Goal: Task Accomplishment & Management: Manage account settings

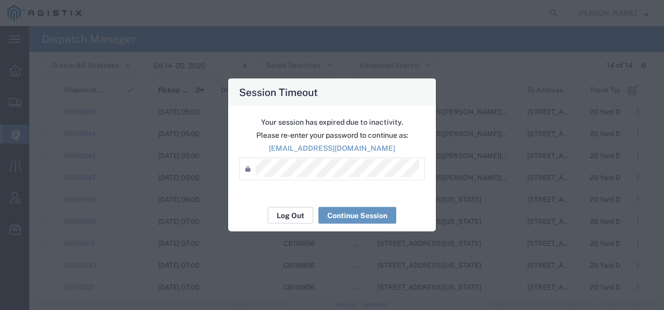
click at [293, 217] on button "Log Out" at bounding box center [290, 215] width 45 height 17
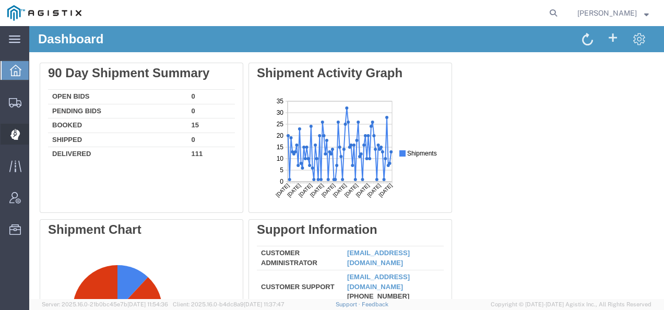
click at [9, 132] on div at bounding box center [15, 134] width 29 height 21
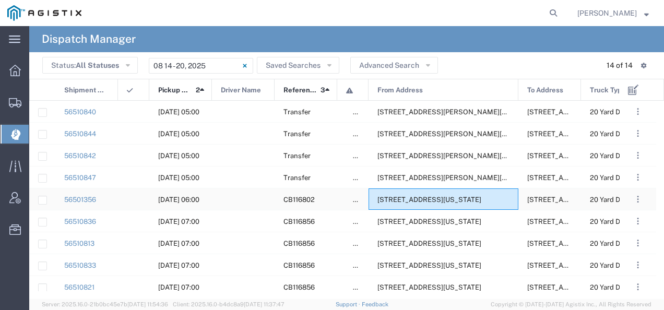
click at [447, 198] on span "[STREET_ADDRESS][US_STATE]" at bounding box center [429, 200] width 104 height 8
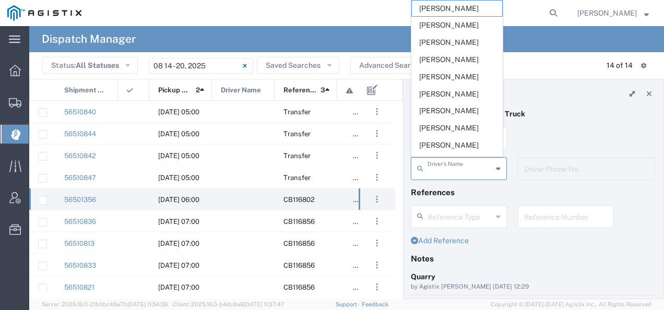
click at [460, 169] on input "text" at bounding box center [459, 168] width 65 height 18
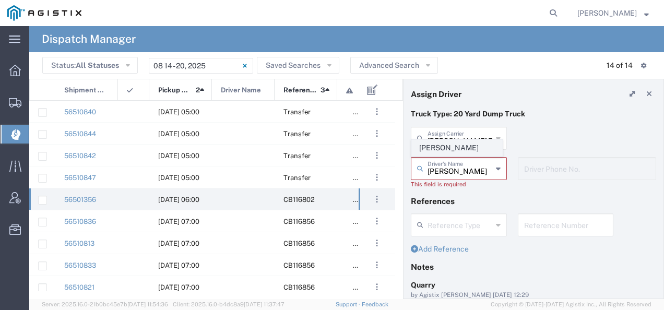
click at [453, 150] on span "[PERSON_NAME]" at bounding box center [457, 148] width 90 height 16
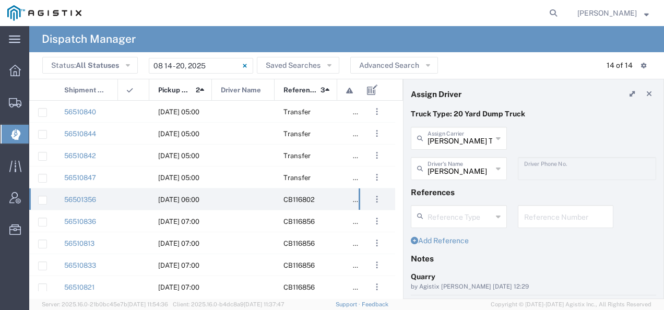
type input "[PERSON_NAME]"
type input "2097079350"
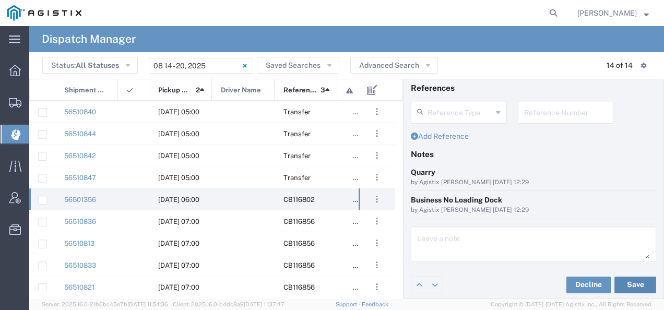
click at [621, 281] on button "Save" at bounding box center [635, 285] width 42 height 17
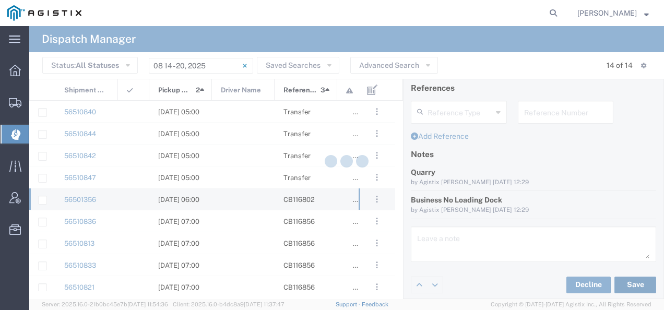
type input "[PERSON_NAME]"
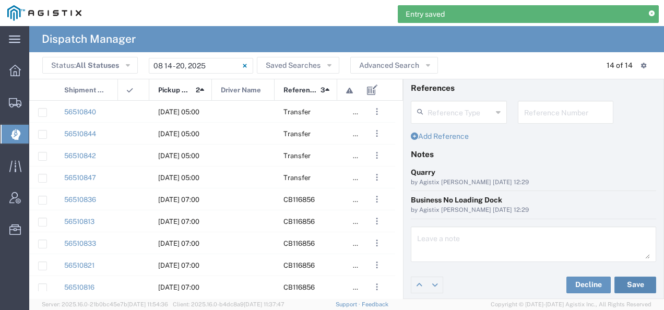
scroll to position [0, 0]
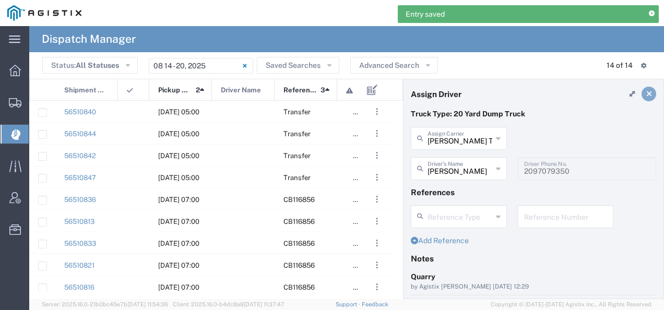
click at [641, 88] on link at bounding box center [648, 94] width 15 height 15
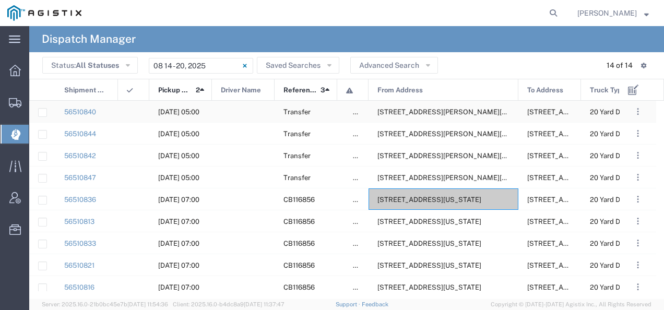
click at [425, 109] on span "[STREET_ADDRESS][PERSON_NAME][US_STATE]" at bounding box center [457, 112] width 160 height 8
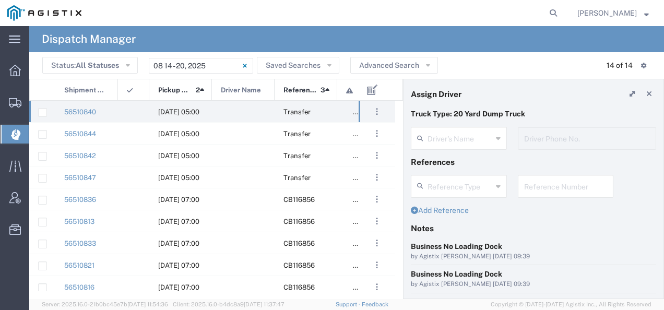
click at [457, 137] on agx-dispatcher-assign-widget "Driver's Name Driver Phone No." at bounding box center [533, 142] width 245 height 30
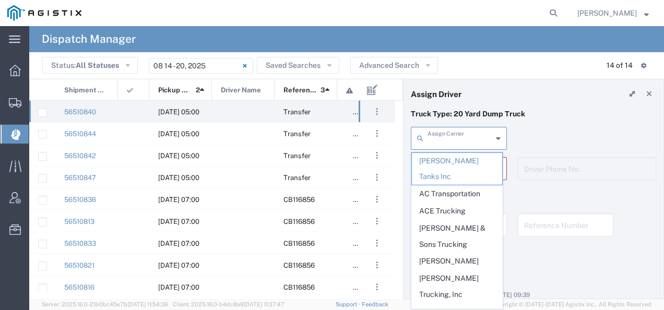
click at [457, 137] on input "text" at bounding box center [459, 137] width 65 height 18
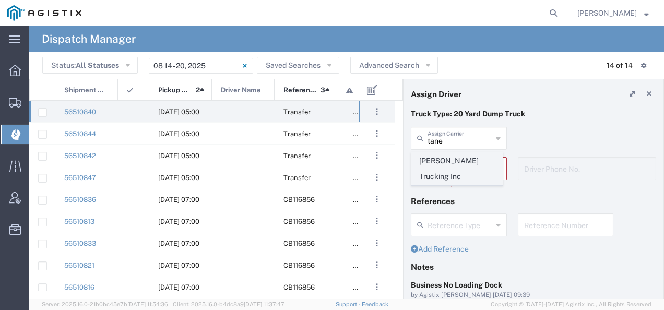
click at [444, 159] on span "[PERSON_NAME] Trucking Inc" at bounding box center [457, 169] width 90 height 32
type input "[PERSON_NAME] Trucking Inc"
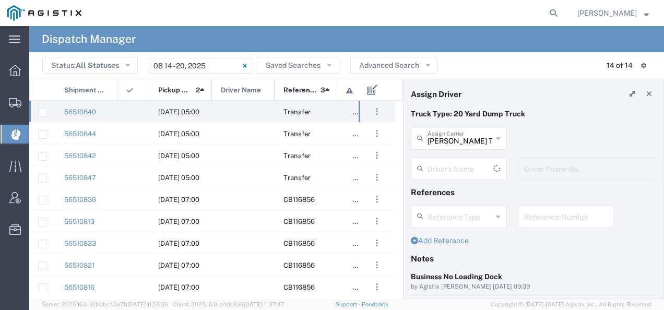
click at [442, 163] on input "text" at bounding box center [460, 168] width 66 height 18
click at [441, 149] on span "[PERSON_NAME]" at bounding box center [457, 148] width 90 height 16
type input "[PERSON_NAME]"
type input "[PHONE_NUMBER]"
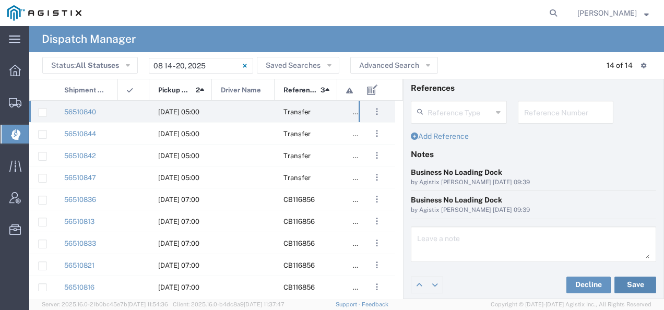
click at [621, 280] on button "Save" at bounding box center [635, 285] width 42 height 17
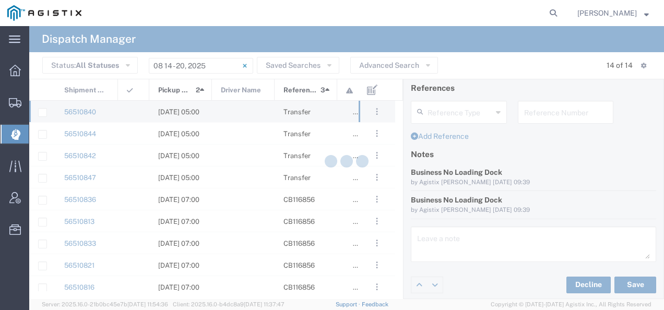
type input "[PERSON_NAME]"
type input "[PERSON_NAME] Trucking Inc"
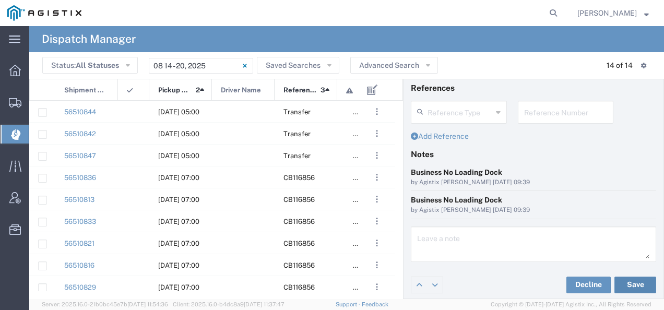
scroll to position [0, 0]
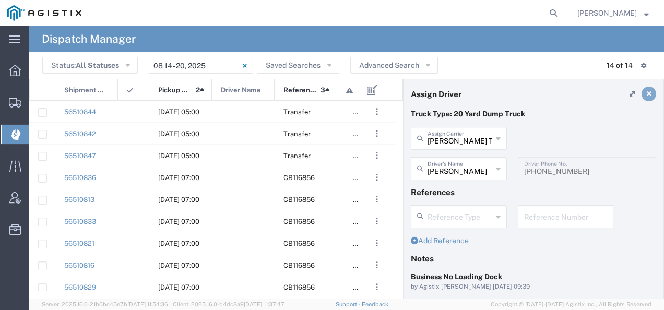
click at [646, 90] on icon at bounding box center [649, 93] width 6 height 7
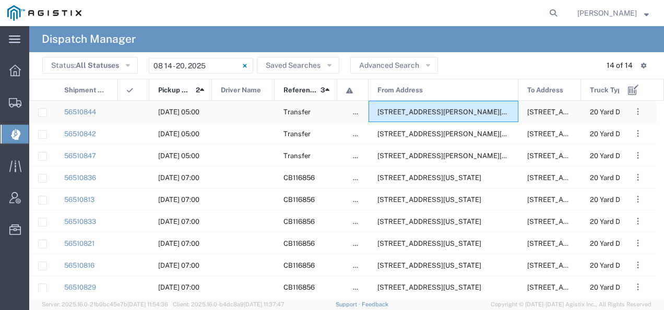
click at [434, 113] on span "[STREET_ADDRESS][PERSON_NAME][US_STATE]" at bounding box center [457, 112] width 160 height 8
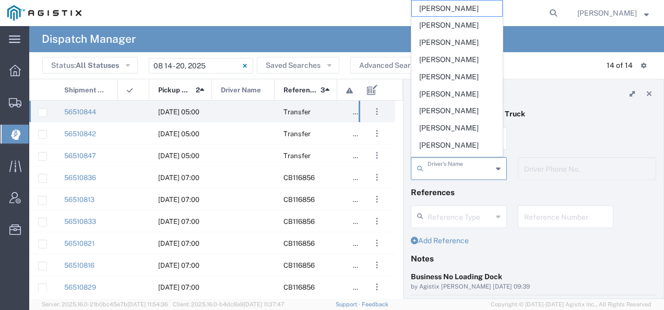
click at [435, 173] on input "text" at bounding box center [459, 168] width 65 height 18
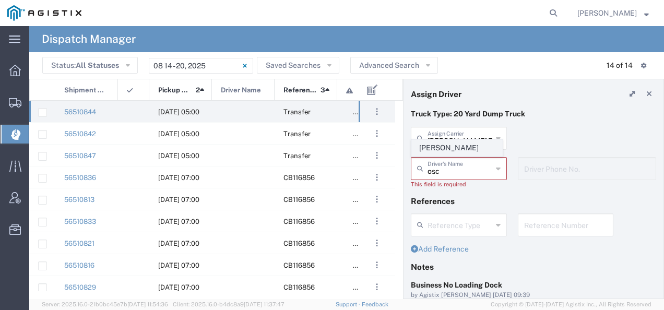
click at [435, 151] on span "[PERSON_NAME]" at bounding box center [457, 148] width 90 height 16
type input "[PERSON_NAME]"
type input "2093004091"
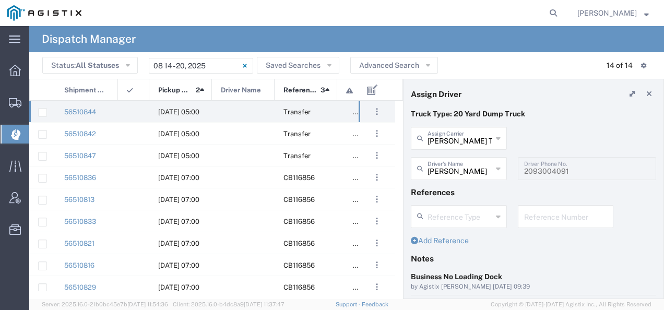
scroll to position [104, 0]
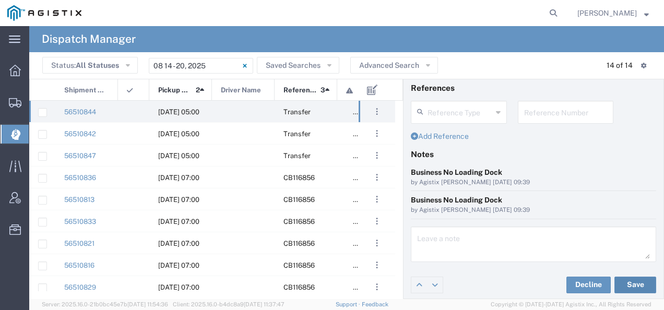
click at [626, 277] on button "Save" at bounding box center [635, 285] width 42 height 17
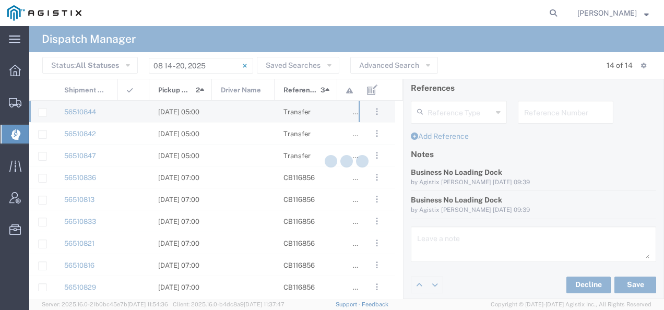
type input "[PERSON_NAME]"
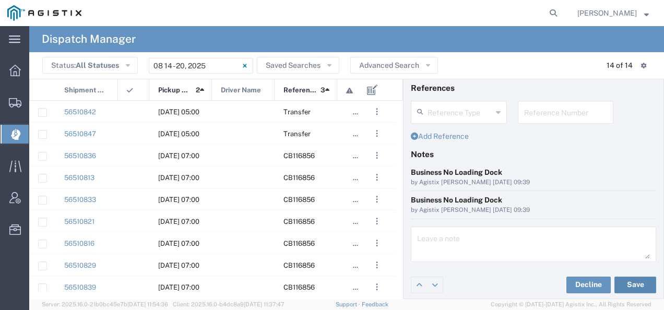
scroll to position [0, 0]
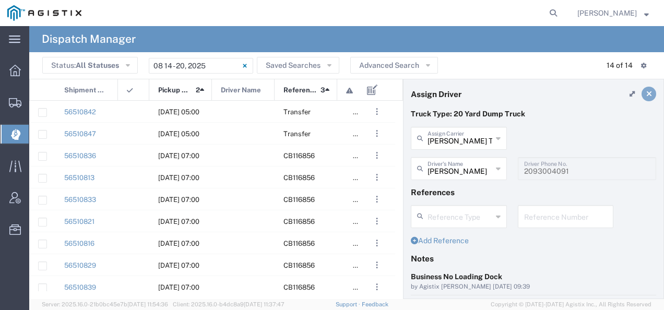
click at [646, 93] on icon at bounding box center [649, 93] width 6 height 7
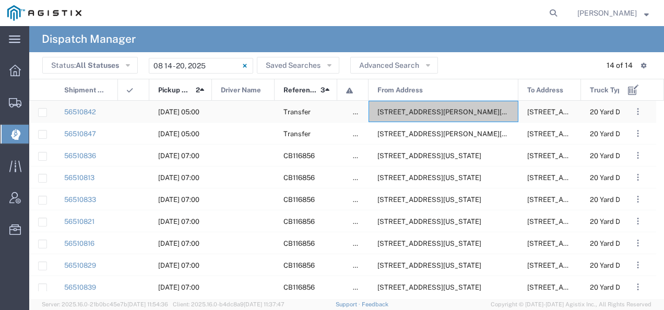
click at [407, 108] on div "[STREET_ADDRESS][PERSON_NAME][US_STATE]" at bounding box center [443, 111] width 150 height 21
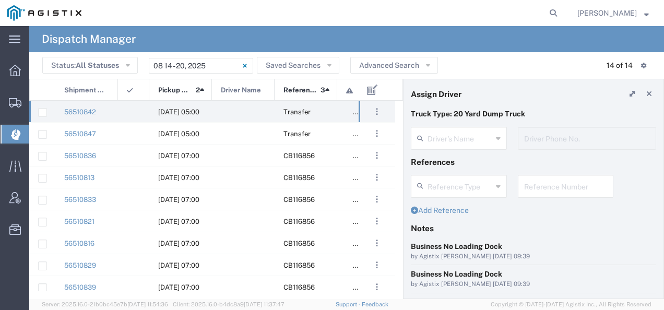
click at [449, 137] on agx-dispatcher-assign-widget "Driver's Name Driver Phone No." at bounding box center [533, 142] width 245 height 30
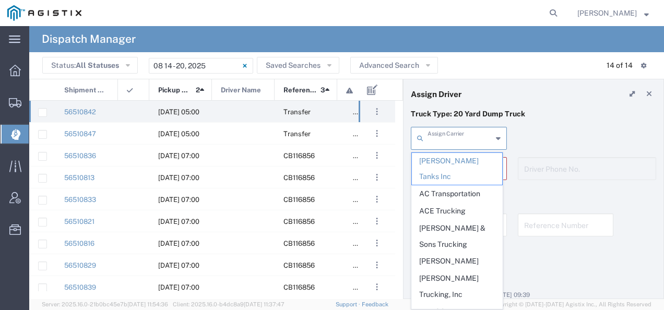
click at [449, 137] on input "text" at bounding box center [459, 137] width 65 height 18
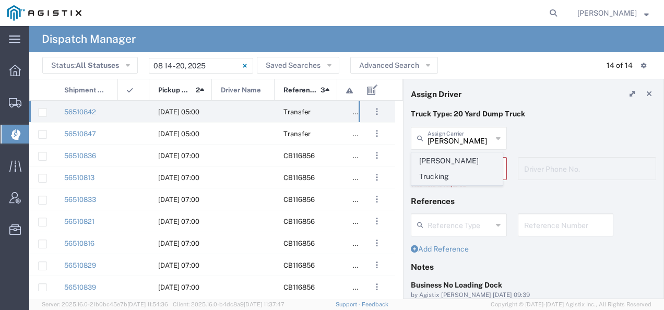
click at [434, 158] on span "[PERSON_NAME] Trucking" at bounding box center [457, 169] width 90 height 32
type input "[PERSON_NAME] Trucking"
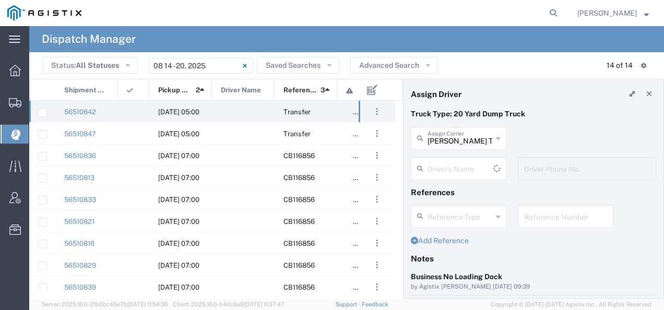
click at [432, 161] on input "text" at bounding box center [460, 168] width 66 height 18
click at [428, 149] on span "[PERSON_NAME]" at bounding box center [457, 148] width 90 height 16
type input "[PERSON_NAME]"
type input "8312884954"
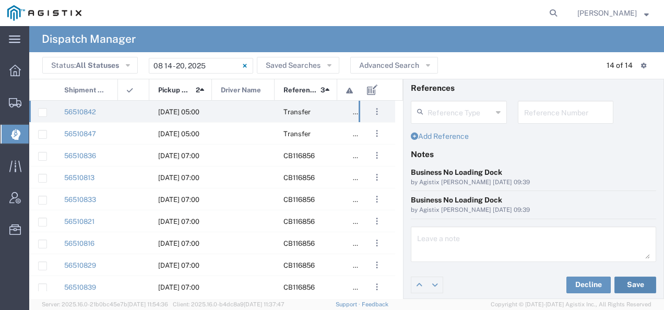
click at [633, 286] on button "Save" at bounding box center [635, 285] width 42 height 17
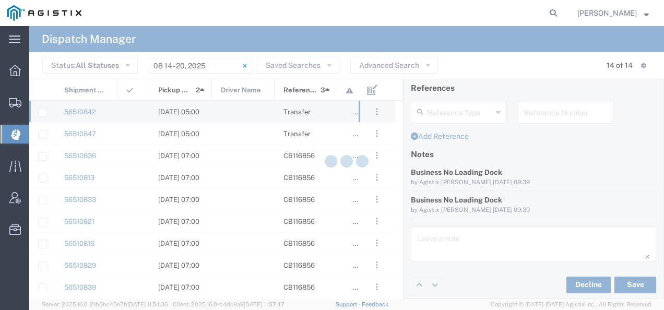
type input "[PERSON_NAME]"
type input "[PERSON_NAME] Trucking"
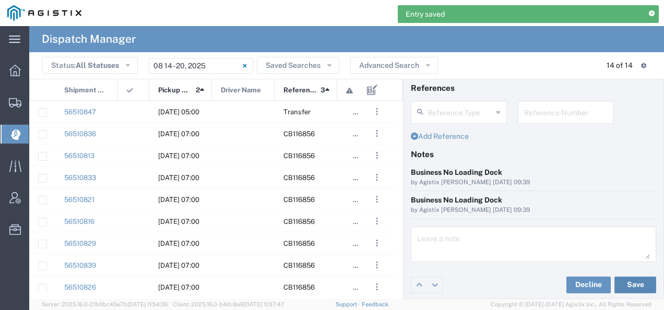
scroll to position [0, 0]
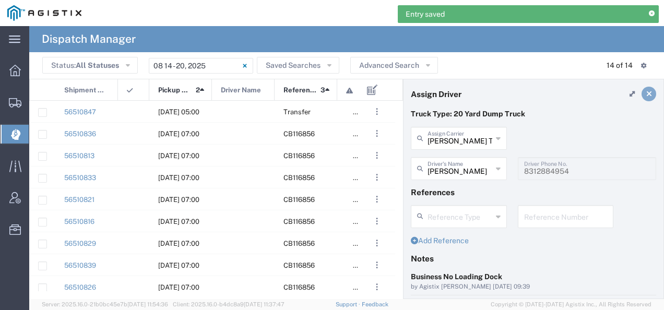
click at [646, 93] on icon at bounding box center [649, 93] width 6 height 7
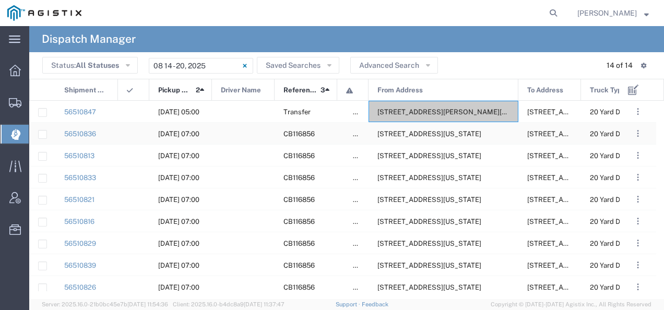
click at [412, 129] on div "[STREET_ADDRESS][US_STATE]" at bounding box center [443, 133] width 150 height 21
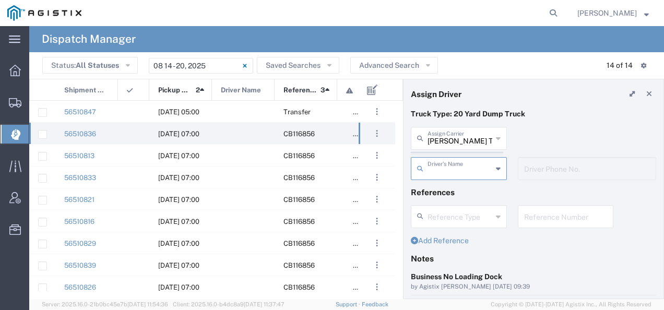
click at [448, 142] on agx-dispatcher-assign-widget "[PERSON_NAME] Tanks Inc Assign [PERSON_NAME] Tanks Inc AC Transportation ACE Tr…" at bounding box center [533, 157] width 245 height 61
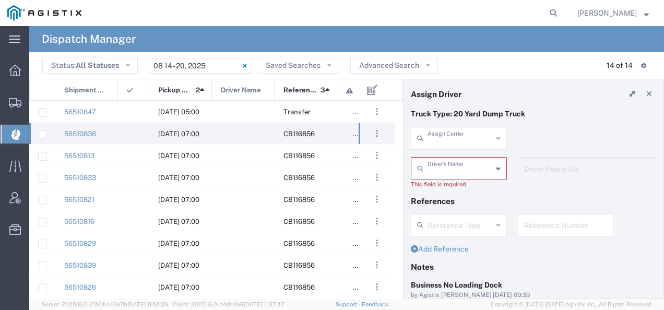
click at [448, 144] on input "text" at bounding box center [459, 137] width 65 height 18
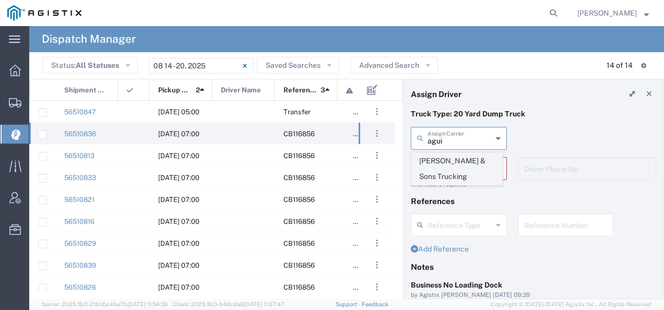
click at [441, 164] on span "[PERSON_NAME] & Sons Trucking" at bounding box center [457, 169] width 90 height 32
type input "[PERSON_NAME] & Sons Trucking"
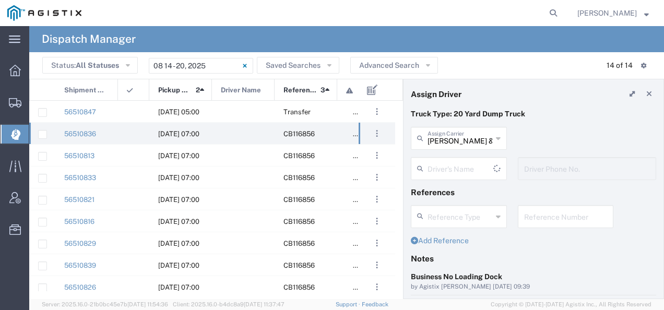
click at [441, 164] on input "text" at bounding box center [460, 168] width 66 height 18
click at [436, 151] on span "[PERSON_NAME]" at bounding box center [457, 148] width 90 height 16
type input "[PERSON_NAME]"
type input "9093499772"
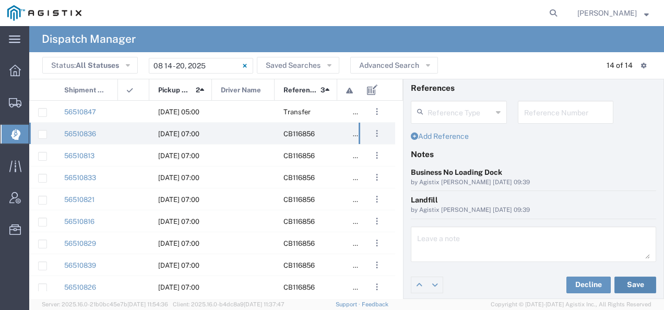
click at [633, 279] on button "Save" at bounding box center [635, 285] width 42 height 17
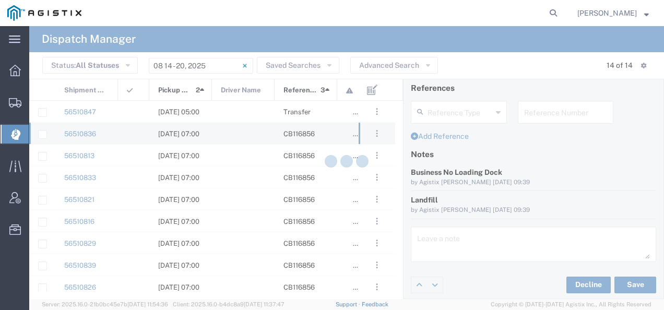
type input "[PERSON_NAME]"
type input "[PERSON_NAME] & Sons Trucking"
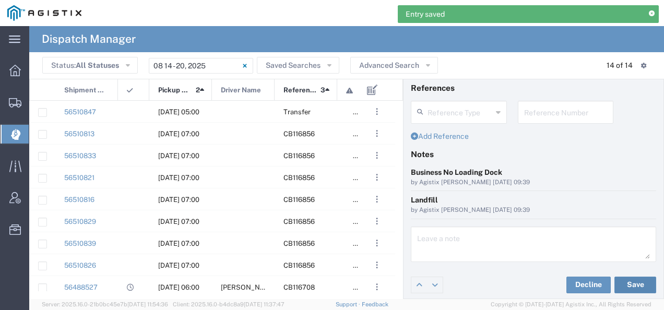
scroll to position [0, 0]
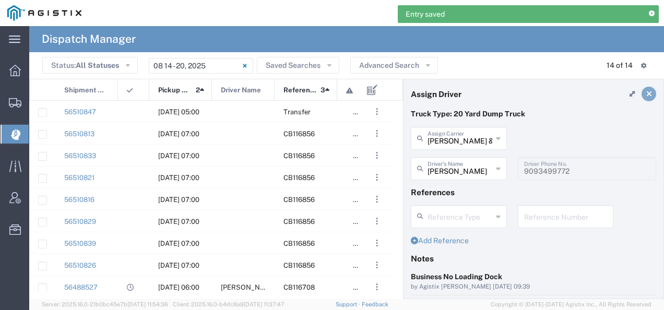
click at [646, 91] on icon at bounding box center [649, 93] width 6 height 7
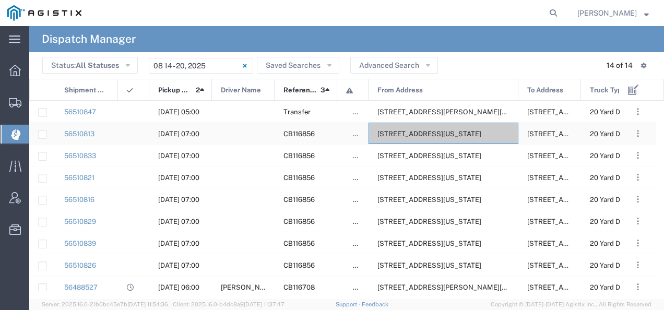
click at [390, 133] on span "[STREET_ADDRESS][US_STATE]" at bounding box center [429, 134] width 104 height 8
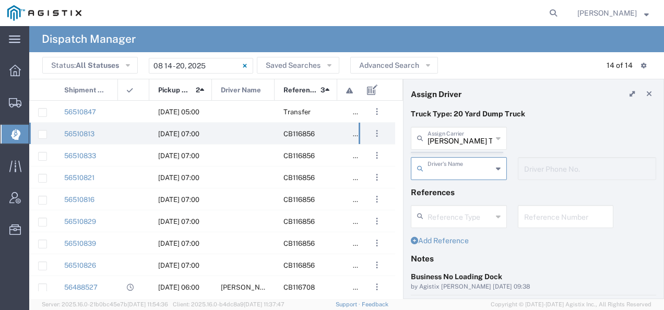
click at [450, 139] on agx-dispatcher-assign-widget "[PERSON_NAME] Tanks Inc Assign [PERSON_NAME] Tanks Inc AC Transportation ACE Tr…" at bounding box center [533, 157] width 245 height 61
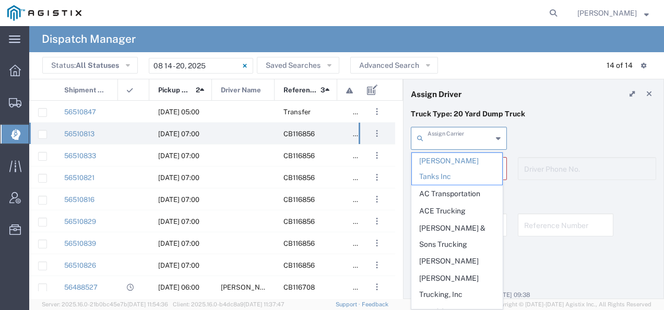
click at [450, 139] on input "text" at bounding box center [459, 137] width 65 height 18
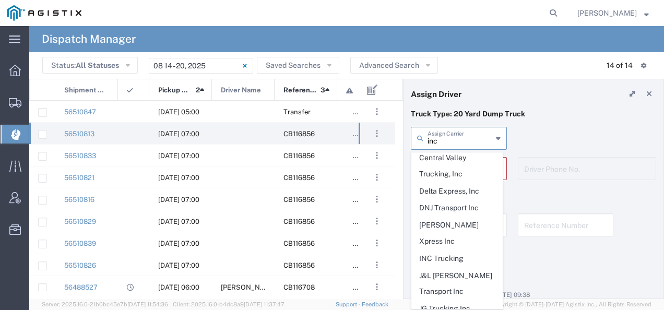
scroll to position [138, 0]
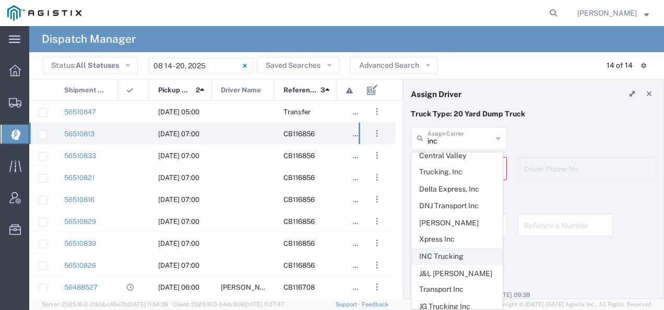
click at [462, 248] on span "INC Trucking" at bounding box center [457, 256] width 90 height 16
type input "INC Trucking"
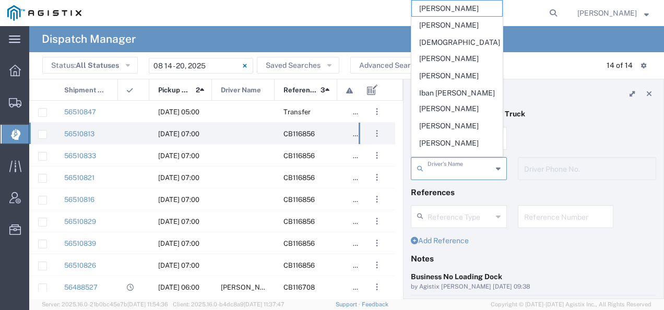
click at [453, 173] on input "text" at bounding box center [459, 168] width 65 height 18
click at [453, 31] on span "[PERSON_NAME]" at bounding box center [457, 25] width 90 height 16
type input "[PERSON_NAME]"
type input "5599943234"
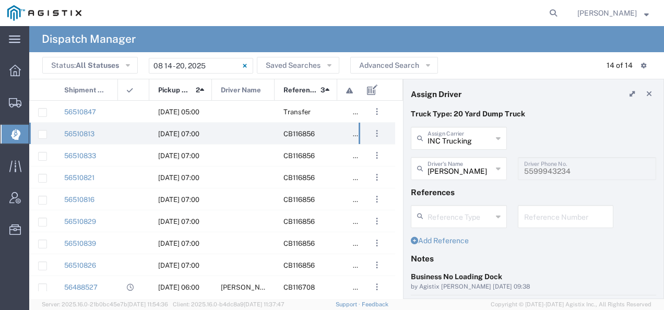
scroll to position [104, 0]
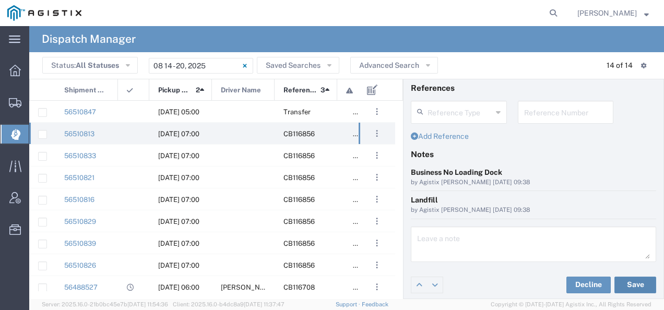
click at [623, 279] on button "Save" at bounding box center [635, 285] width 42 height 17
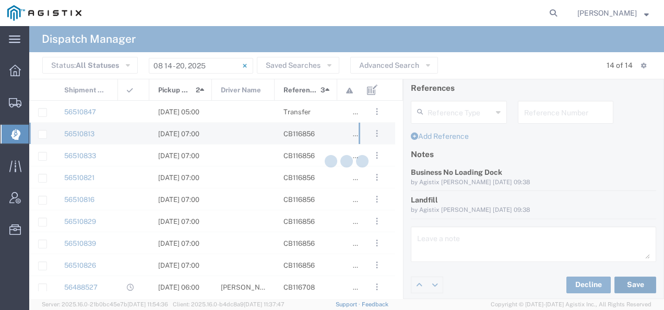
type input "[PERSON_NAME]"
type input "INC Trucking"
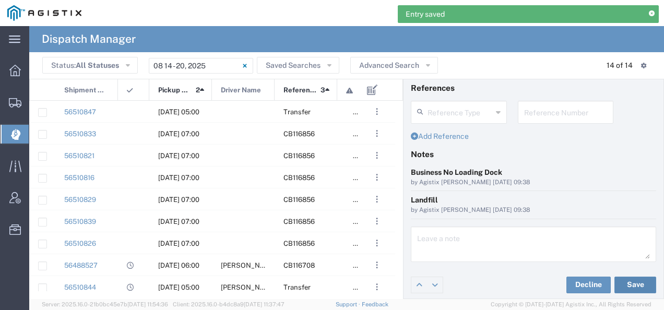
scroll to position [0, 0]
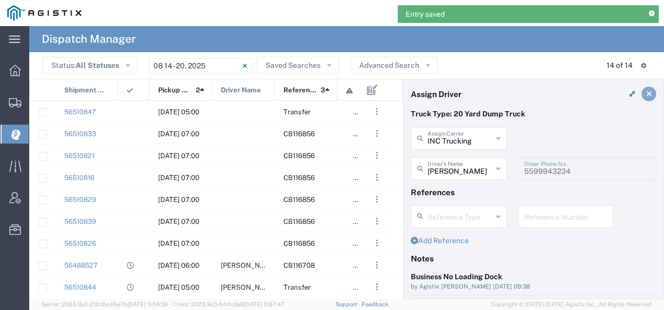
click at [644, 93] on link at bounding box center [648, 94] width 15 height 15
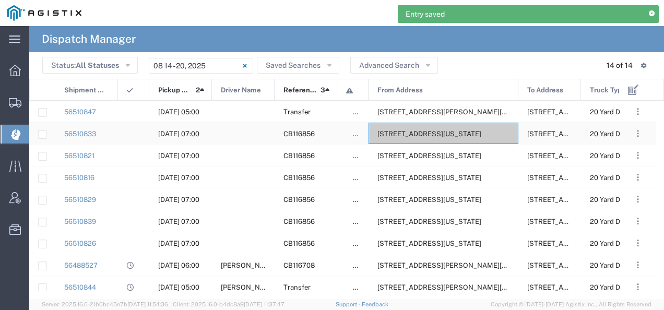
click at [415, 133] on span "[STREET_ADDRESS][US_STATE]" at bounding box center [429, 134] width 104 height 8
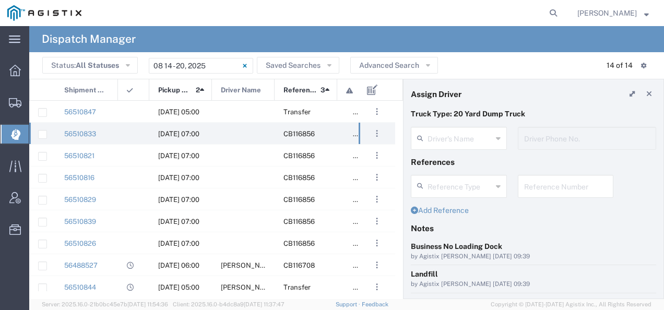
click at [443, 142] on agx-dispatcher-assign-widget "Driver's Name Driver Phone No." at bounding box center [533, 142] width 245 height 30
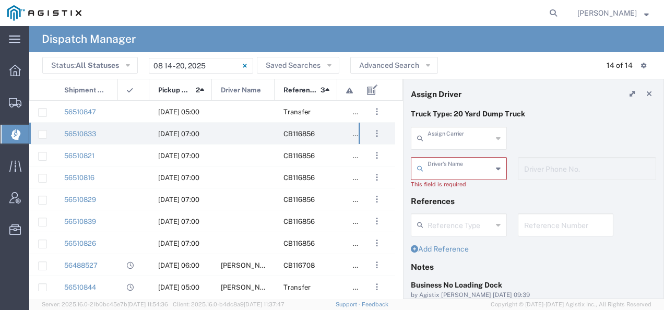
click at [443, 142] on input "text" at bounding box center [459, 137] width 65 height 18
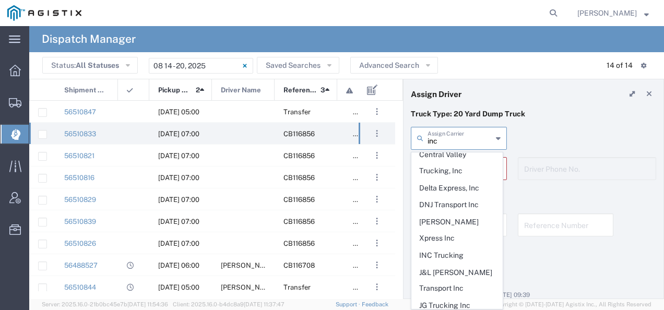
scroll to position [157, 0]
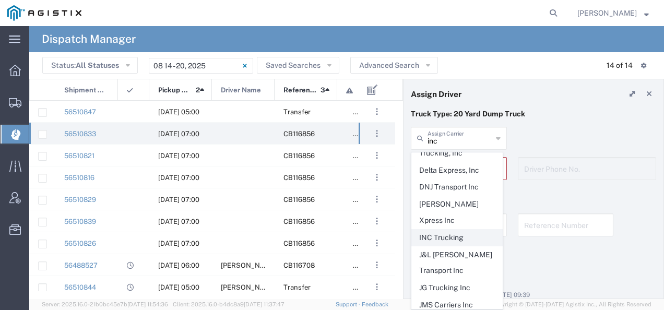
click at [444, 230] on span "INC Trucking" at bounding box center [457, 238] width 90 height 16
type input "INC Trucking"
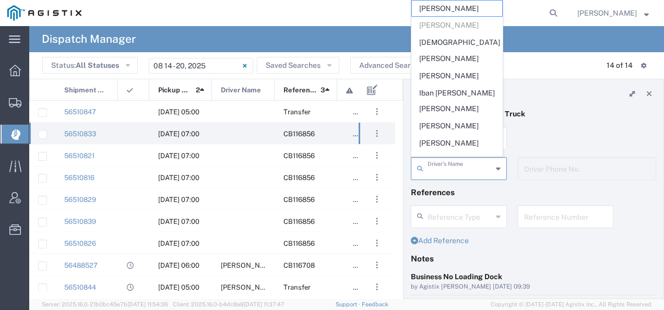
click at [443, 174] on input "text" at bounding box center [459, 168] width 65 height 18
click at [462, 14] on span "[PERSON_NAME]" at bounding box center [457, 9] width 90 height 16
type input "[PERSON_NAME]"
type input "[PHONE_NUMBER]"
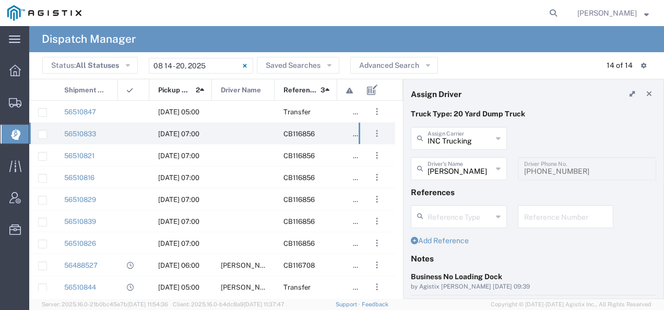
scroll to position [104, 0]
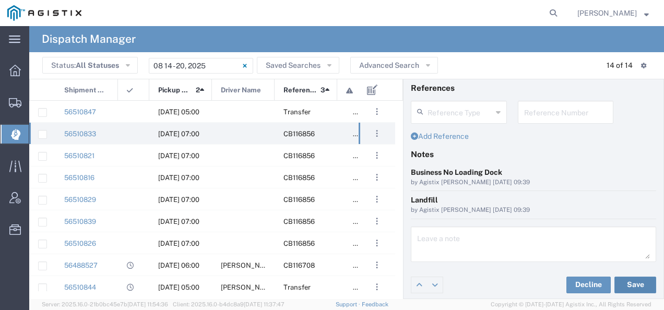
click at [625, 278] on button "Save" at bounding box center [635, 285] width 42 height 17
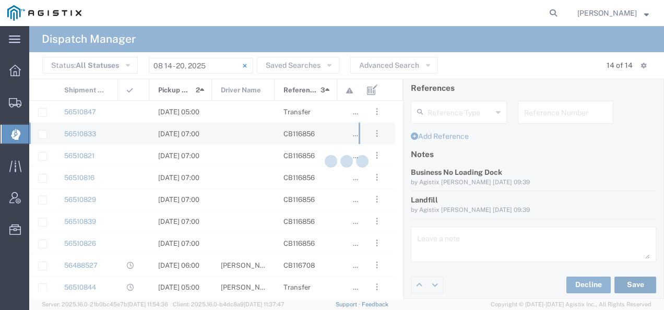
type input "[PERSON_NAME]"
type input "INC Trucking"
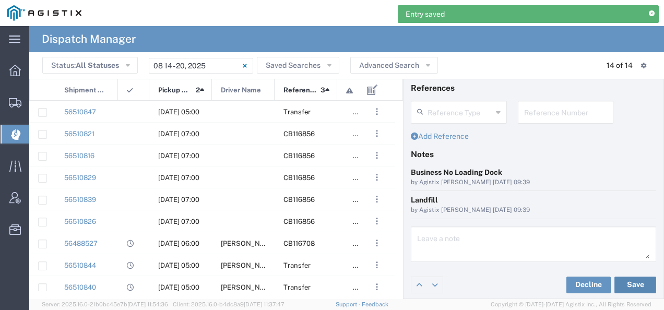
scroll to position [0, 0]
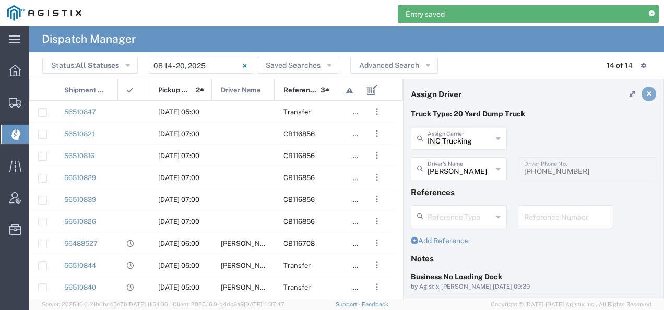
click at [645, 100] on link at bounding box center [648, 94] width 15 height 15
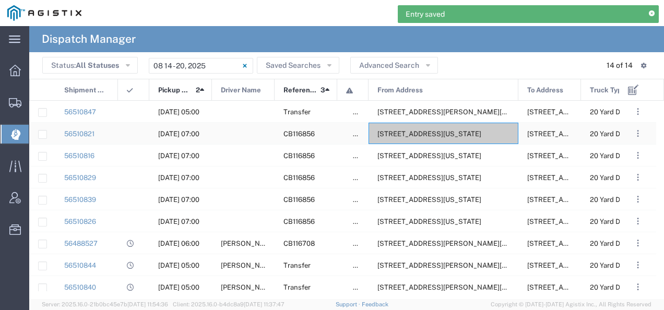
click at [476, 132] on span "[STREET_ADDRESS][US_STATE]" at bounding box center [429, 134] width 104 height 8
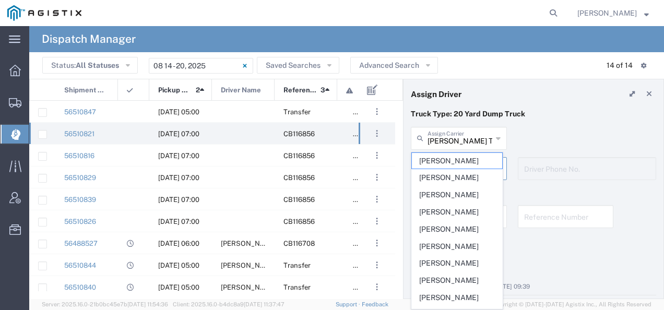
click at [461, 141] on agx-dispatcher-assign-widget "[PERSON_NAME] Tanks Inc Assign [PERSON_NAME] Tanks Inc AC Transportation ACE Tr…" at bounding box center [533, 157] width 245 height 61
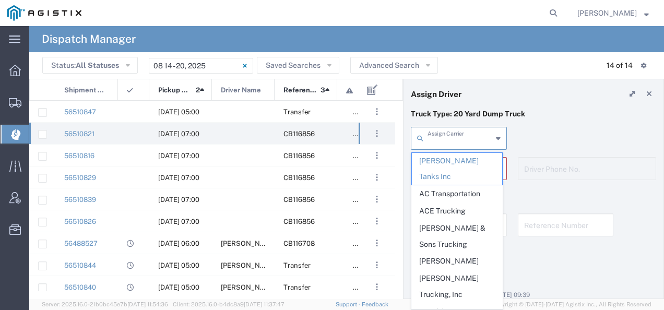
click at [461, 141] on input "text" at bounding box center [459, 137] width 65 height 18
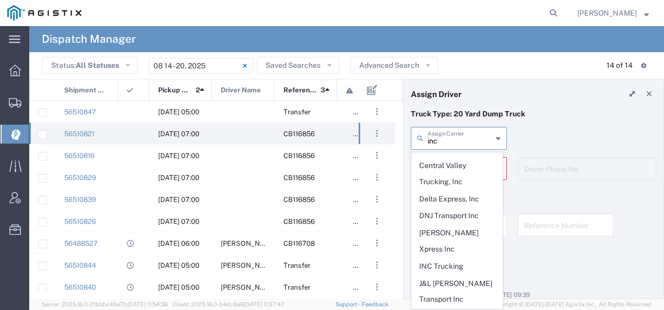
scroll to position [137, 0]
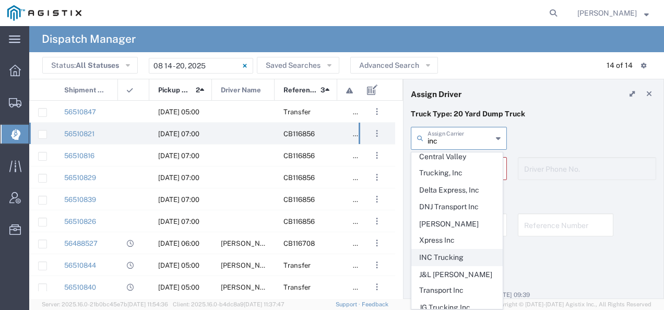
click at [465, 249] on span "INC Trucking" at bounding box center [457, 257] width 90 height 16
type input "INC Trucking"
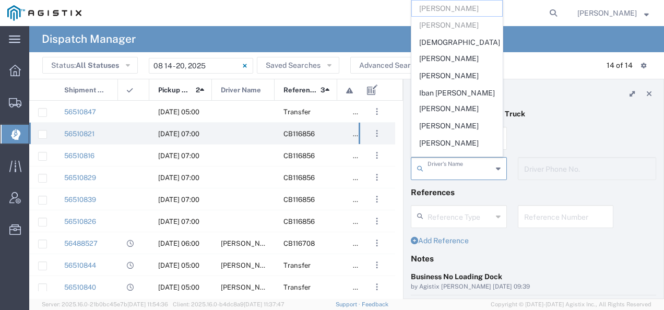
click at [446, 160] on input "text" at bounding box center [459, 168] width 65 height 18
click at [443, 68] on span "[PERSON_NAME]" at bounding box center [457, 76] width 90 height 16
type input "[PERSON_NAME]"
type input "[PHONE_NUMBER]"
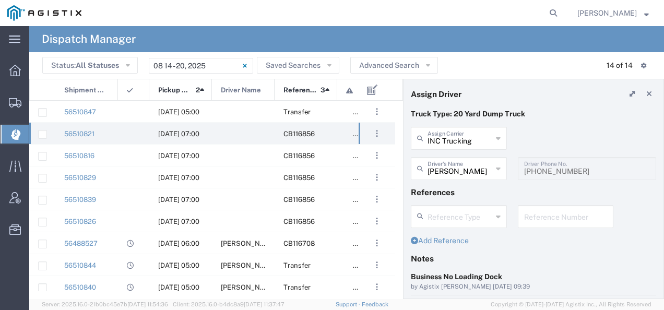
scroll to position [104, 0]
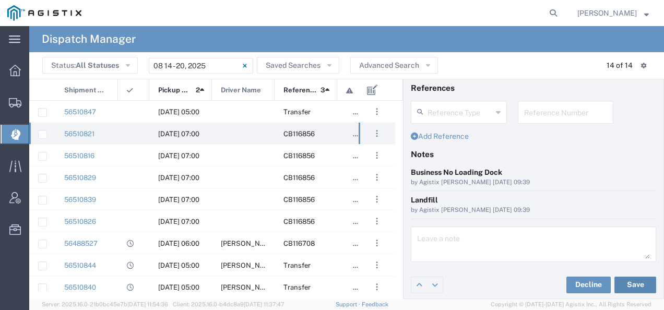
click at [621, 278] on button "Save" at bounding box center [635, 285] width 42 height 17
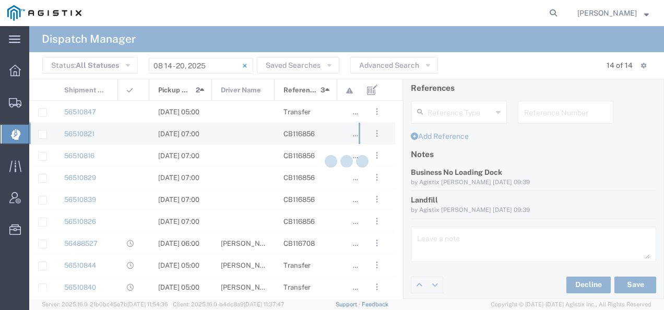
type input "[PERSON_NAME]"
type input "INC Trucking"
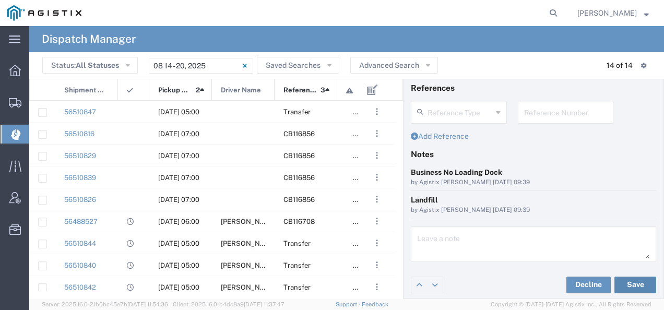
scroll to position [0, 0]
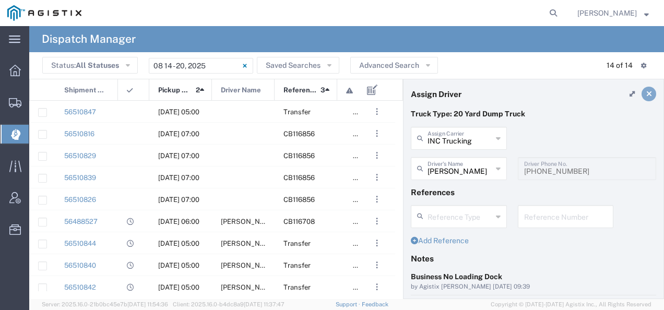
click at [646, 91] on icon at bounding box center [649, 93] width 6 height 7
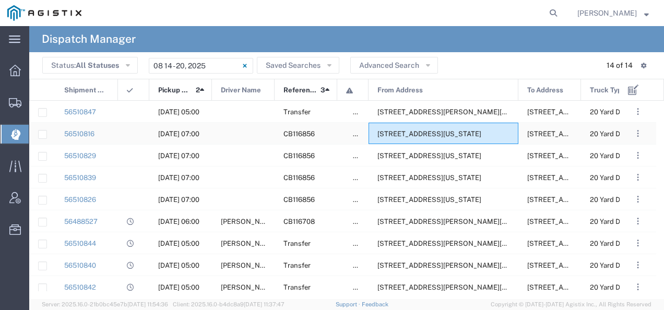
click at [431, 132] on span "[STREET_ADDRESS][US_STATE]" at bounding box center [429, 134] width 104 height 8
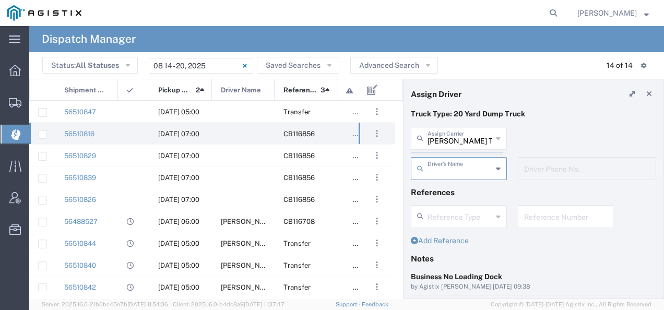
click at [452, 142] on agx-dispatcher-assign-widget "[PERSON_NAME] Tanks Inc Assign [PERSON_NAME] Tanks Inc AC Transportation ACE Tr…" at bounding box center [533, 157] width 245 height 61
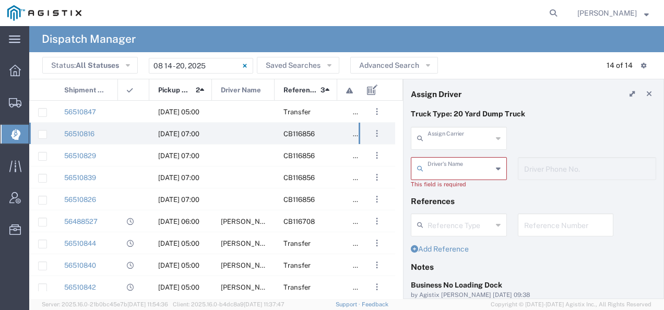
click at [452, 142] on input "text" at bounding box center [459, 137] width 65 height 18
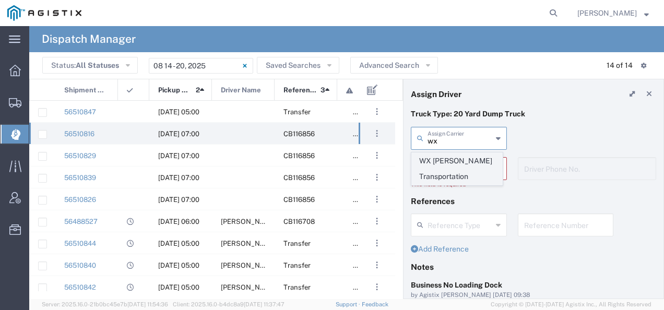
click at [439, 173] on span "WX [PERSON_NAME] Transportation" at bounding box center [457, 169] width 90 height 32
type input "WX [PERSON_NAME] Transportation"
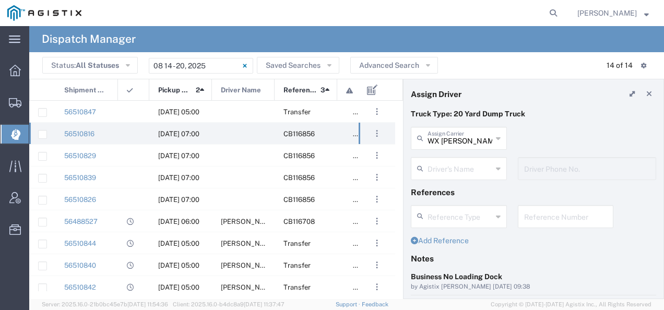
click at [436, 170] on input "text" at bounding box center [459, 168] width 65 height 18
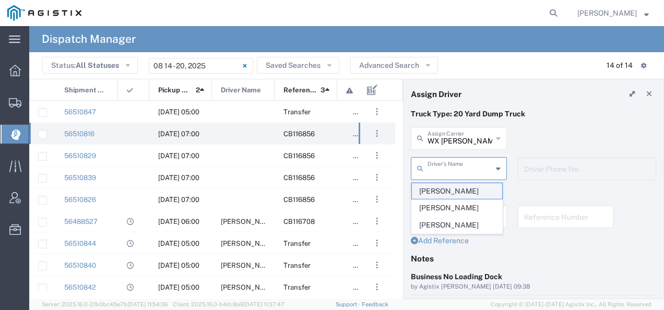
click at [434, 193] on span "[PERSON_NAME]" at bounding box center [457, 191] width 90 height 16
type input "[PERSON_NAME]"
type input "[PHONE_NUMBER]"
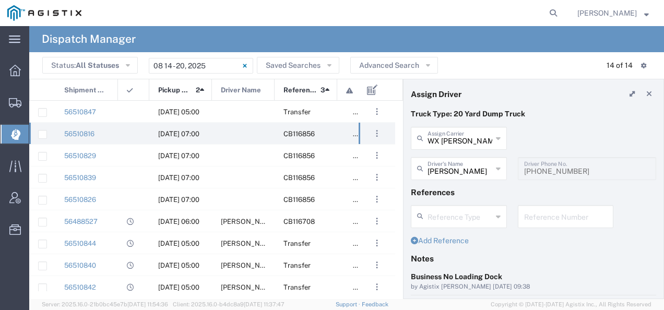
scroll to position [104, 0]
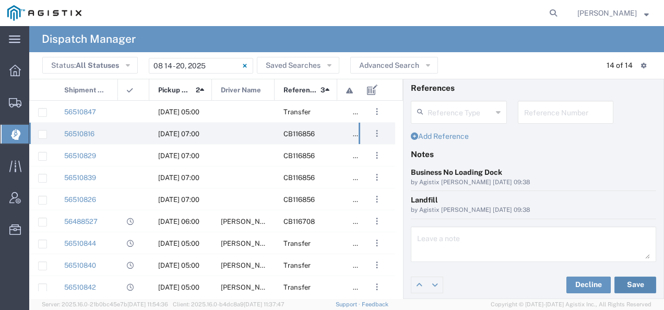
click at [615, 283] on button "Save" at bounding box center [635, 285] width 42 height 17
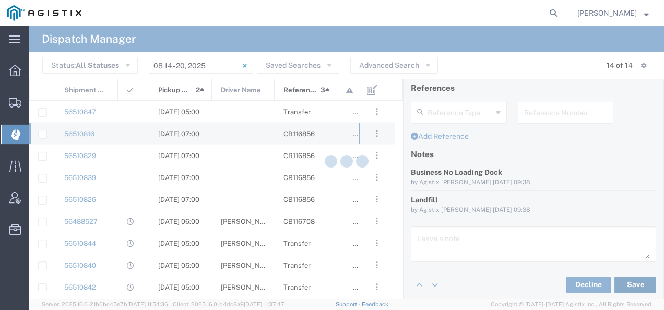
type input "[PERSON_NAME]"
type input "WX [PERSON_NAME] Transportation"
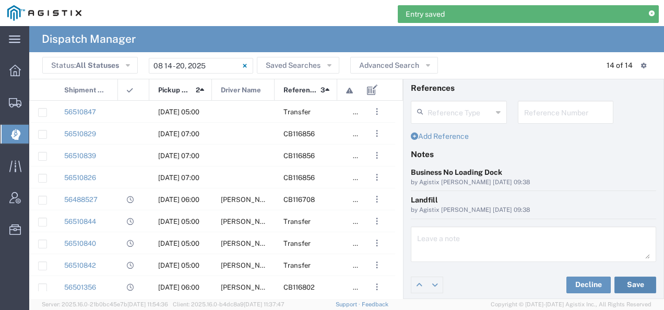
scroll to position [0, 0]
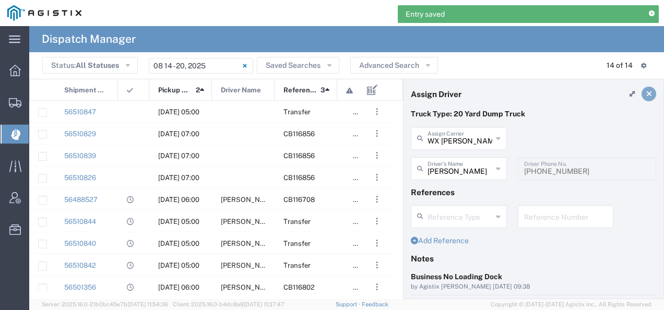
click at [646, 91] on icon at bounding box center [649, 93] width 6 height 7
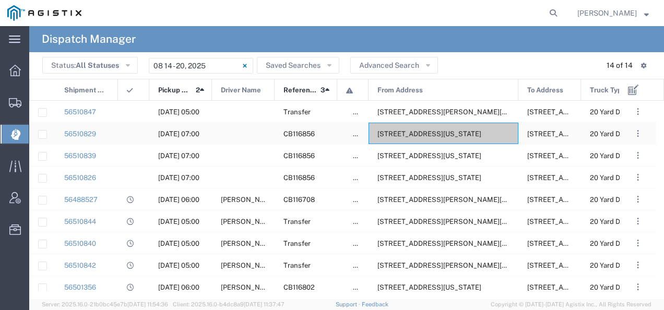
click at [439, 128] on div "[STREET_ADDRESS][US_STATE]" at bounding box center [443, 133] width 150 height 21
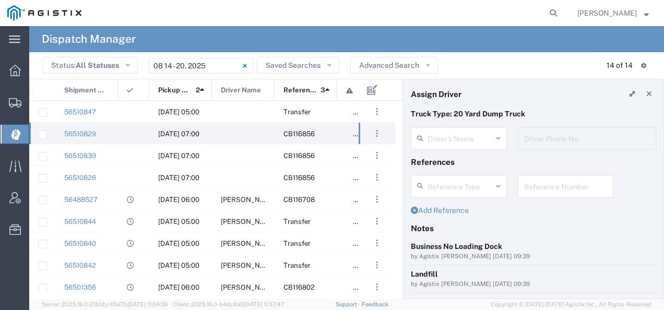
click at [443, 139] on agx-dispatcher-assign-widget "Driver's Name Driver Phone No." at bounding box center [533, 142] width 245 height 30
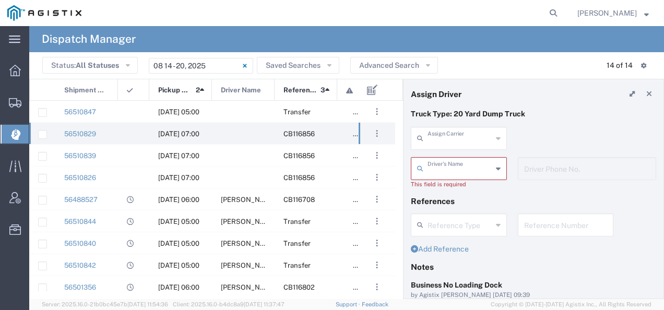
click at [443, 139] on input "text" at bounding box center [459, 137] width 65 height 18
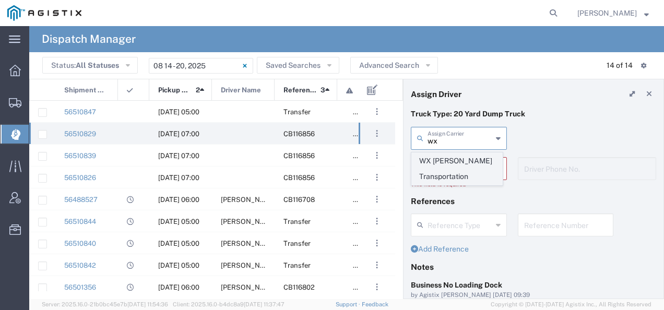
click at [439, 166] on span "WX [PERSON_NAME] Transportation" at bounding box center [457, 169] width 90 height 32
type input "WX [PERSON_NAME] Transportation"
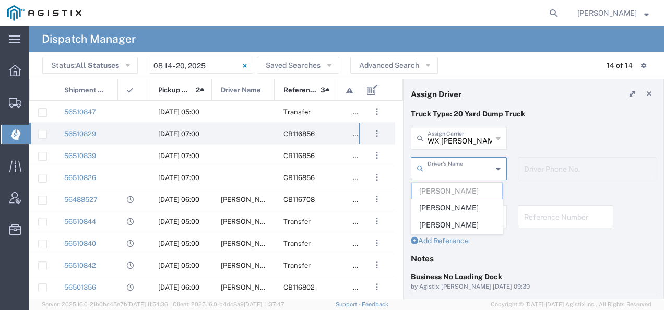
click at [439, 166] on input "text" at bounding box center [459, 168] width 65 height 18
click at [435, 206] on span "[PERSON_NAME]" at bounding box center [457, 208] width 90 height 16
type input "[PERSON_NAME]"
type input "[PHONE_NUMBER]"
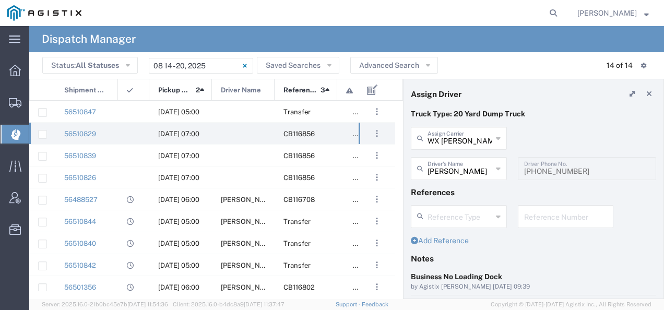
scroll to position [104, 0]
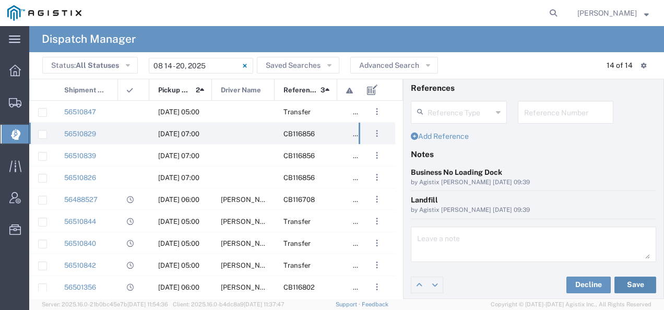
click at [638, 277] on button "Save" at bounding box center [635, 285] width 42 height 17
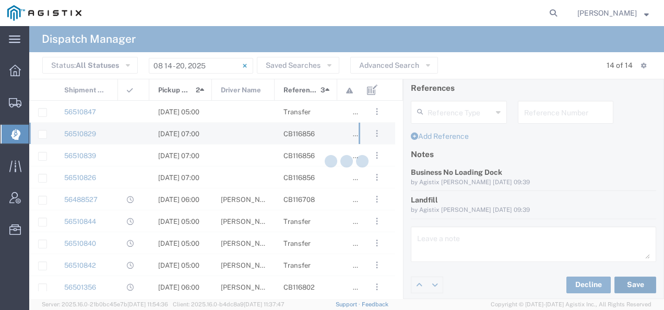
type input "[PERSON_NAME]"
type input "WX [PERSON_NAME] Transportation"
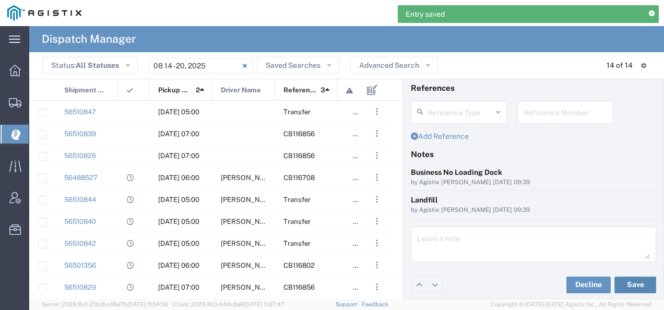
scroll to position [0, 0]
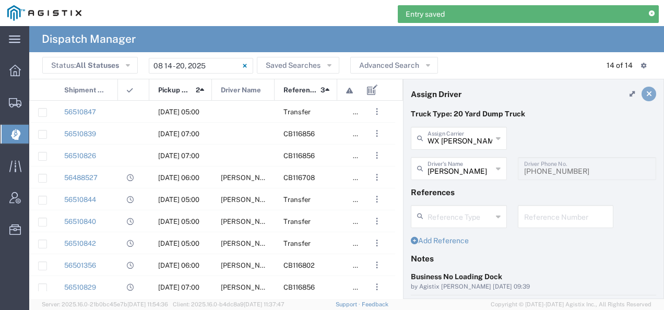
click at [646, 93] on icon at bounding box center [649, 93] width 6 height 7
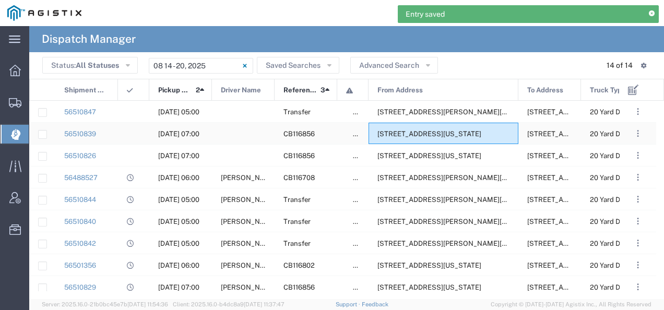
click at [450, 127] on div "[STREET_ADDRESS][US_STATE]" at bounding box center [443, 133] width 150 height 21
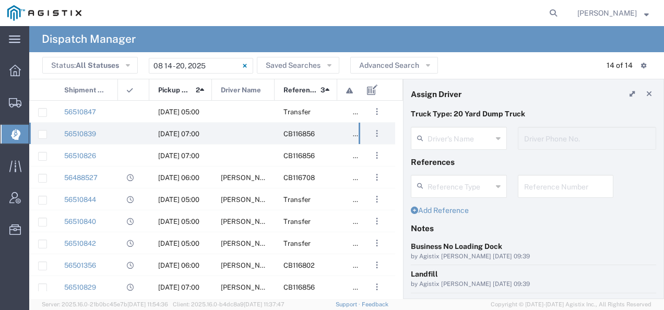
click at [442, 136] on agx-dispatcher-assign-widget "Driver's Name Driver Phone No." at bounding box center [533, 142] width 245 height 30
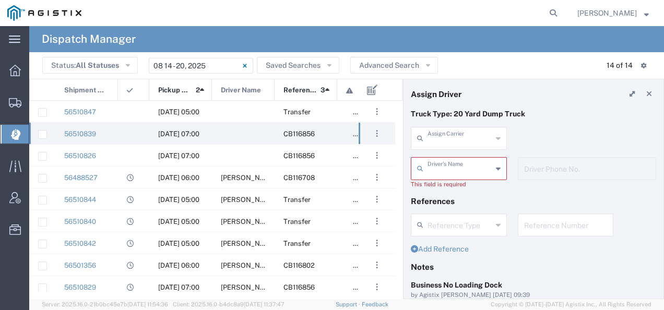
click at [442, 136] on input "text" at bounding box center [459, 137] width 65 height 18
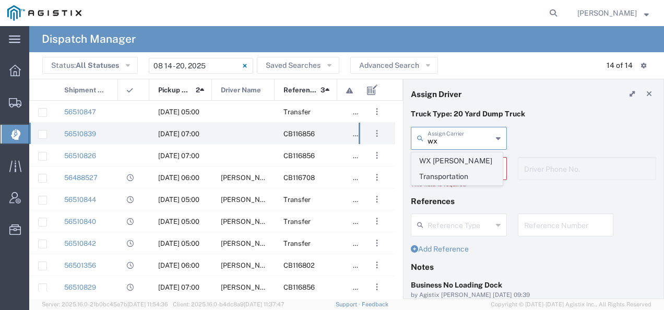
click at [441, 155] on span "WX [PERSON_NAME] Transportation" at bounding box center [457, 169] width 90 height 32
type input "WX [PERSON_NAME] Transportation"
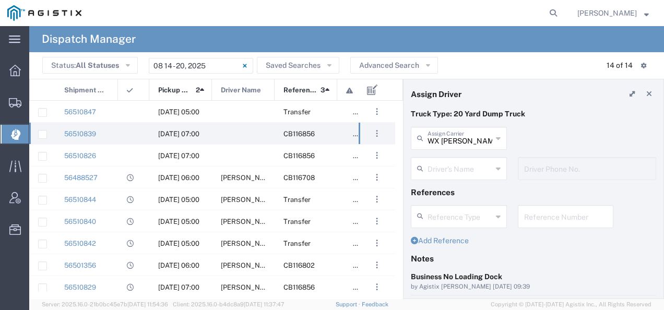
click at [441, 157] on div "Driver's Name" at bounding box center [459, 168] width 96 height 23
click at [444, 225] on span "[PERSON_NAME]" at bounding box center [457, 225] width 90 height 16
type input "[PERSON_NAME]"
type input "[PHONE_NUMBER]"
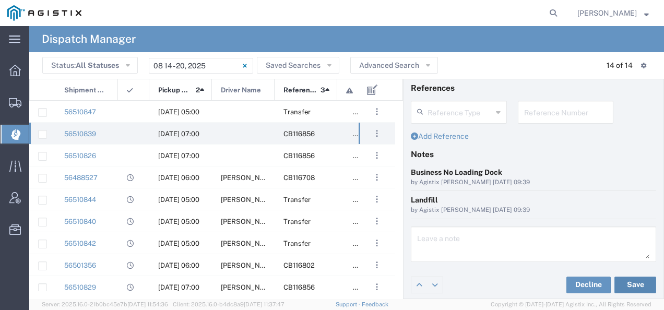
click at [629, 288] on button "Save" at bounding box center [635, 285] width 42 height 17
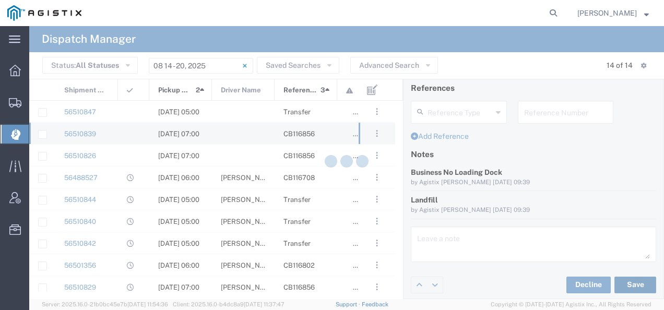
type input "[PERSON_NAME]"
type input "WX [PERSON_NAME] Transportation"
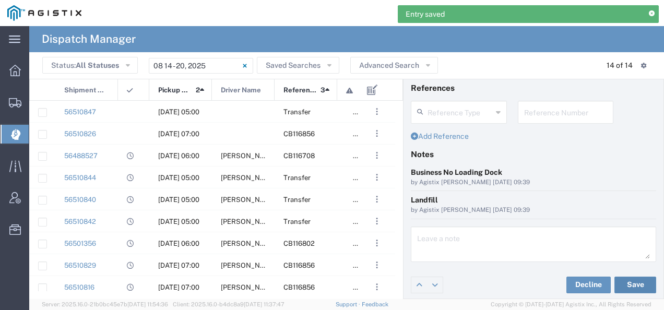
scroll to position [0, 0]
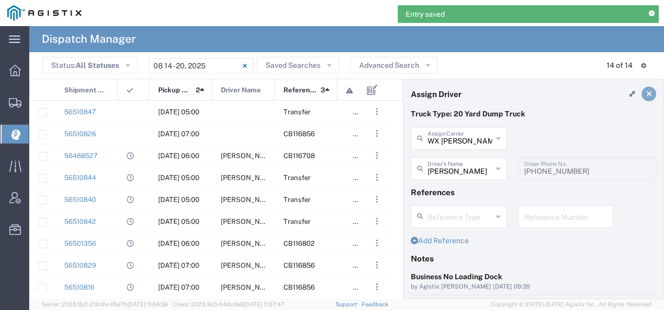
click at [645, 92] on link at bounding box center [648, 94] width 15 height 15
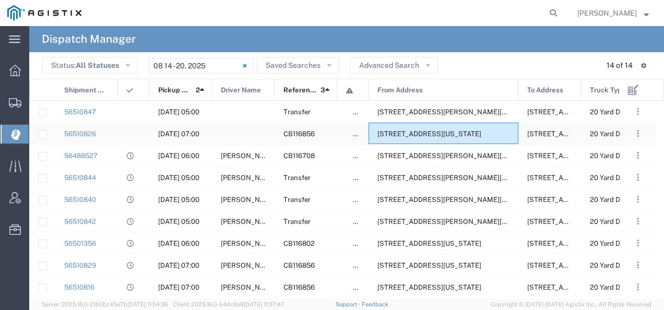
click at [449, 124] on div "[STREET_ADDRESS][US_STATE]" at bounding box center [443, 133] width 150 height 21
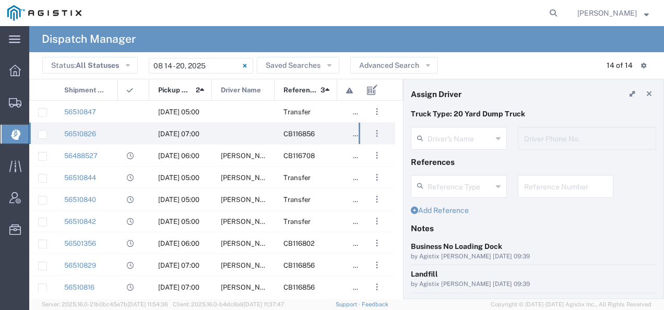
click at [456, 132] on agx-dispatcher-assign-widget "Driver's Name Driver Phone No." at bounding box center [533, 142] width 245 height 30
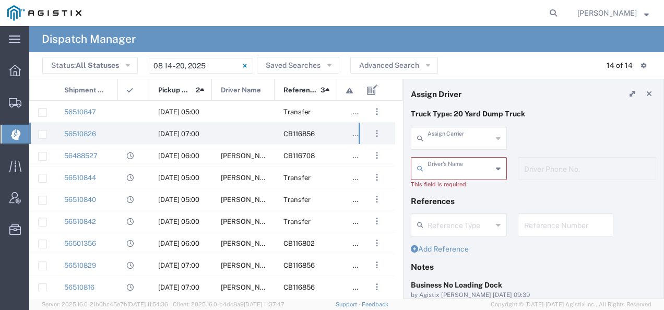
click at [456, 132] on input "text" at bounding box center [459, 137] width 65 height 18
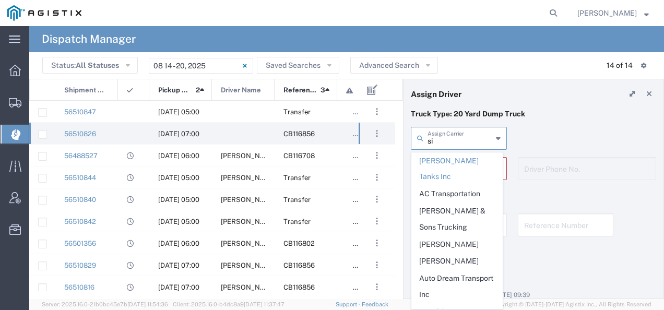
type input "s"
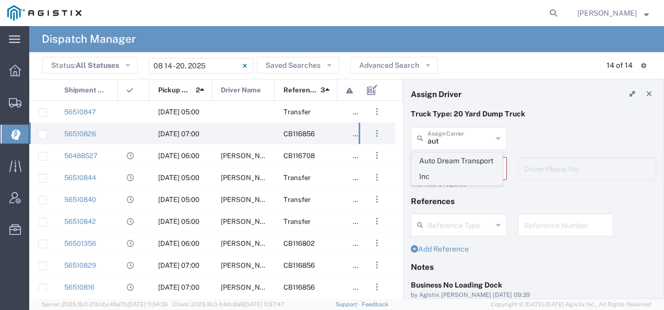
click at [443, 164] on span "Auto Dream Transport Inc" at bounding box center [457, 169] width 90 height 32
type input "Auto Dream Transport Inc"
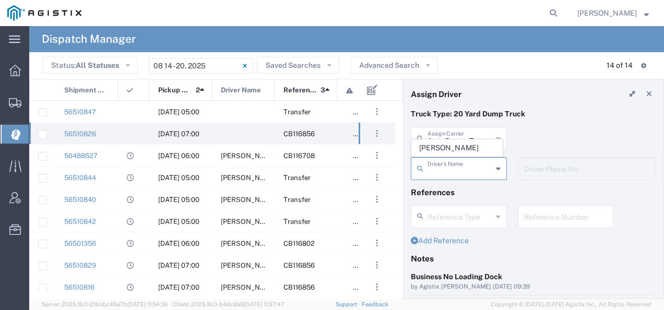
click at [443, 164] on input "text" at bounding box center [459, 168] width 65 height 18
click at [444, 152] on span "[PERSON_NAME]" at bounding box center [457, 148] width 90 height 16
type input "[PERSON_NAME]"
type input "[PHONE_NUMBER]"
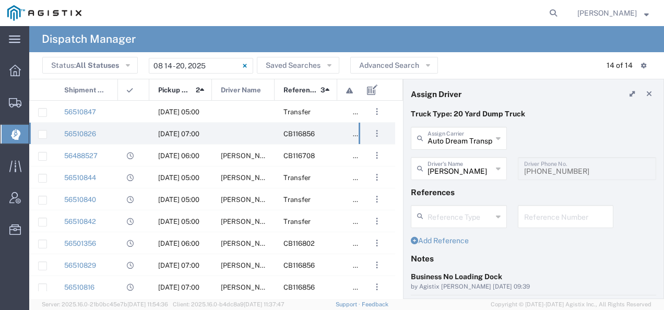
scroll to position [104, 0]
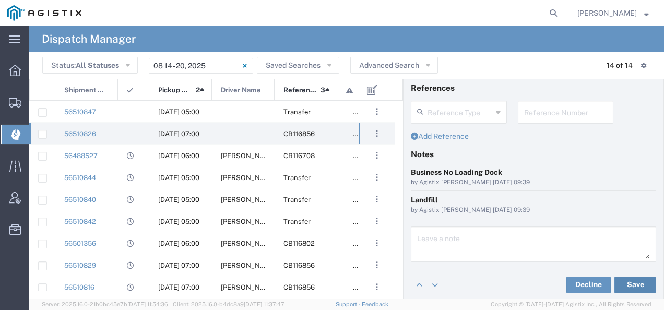
click at [622, 282] on button "Save" at bounding box center [635, 285] width 42 height 17
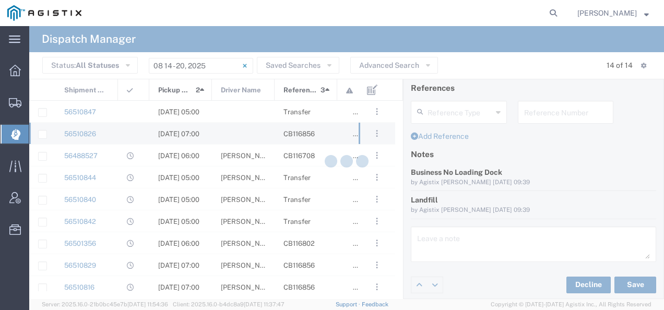
type input "[PERSON_NAME]"
type input "Auto Dream Transport Inc"
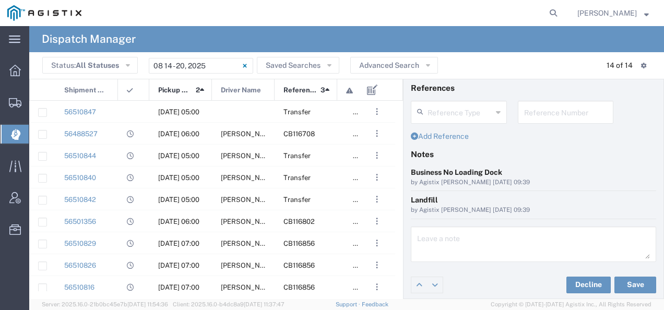
drag, startPoint x: 654, startPoint y: 253, endPoint x: 650, endPoint y: 104, distance: 148.3
click at [650, 104] on div "Truck Type: 20 Yard Dump Truck Auto Dream Transport Inc Assign Carrier Auto Dre…" at bounding box center [533, 136] width 260 height 265
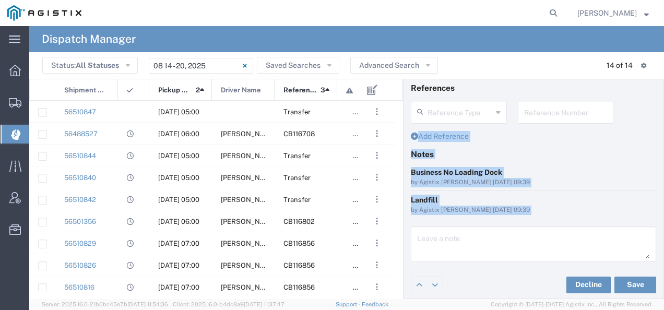
drag, startPoint x: 650, startPoint y: 104, endPoint x: 645, endPoint y: 146, distance: 42.0
click at [645, 146] on div "Add Reference" at bounding box center [534, 140] width 256 height 18
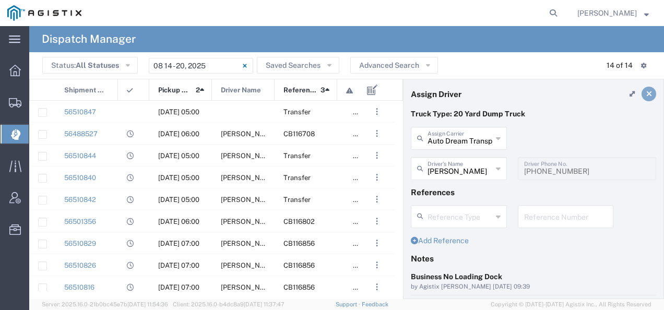
click at [644, 92] on link at bounding box center [648, 94] width 15 height 15
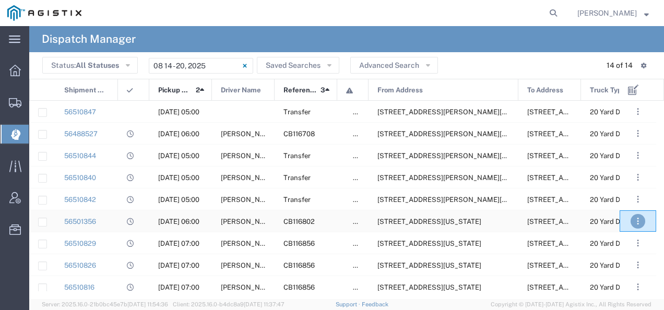
click at [635, 221] on button ". . ." at bounding box center [637, 221] width 15 height 15
click at [615, 191] on link "Unassign" at bounding box center [617, 190] width 37 height 8
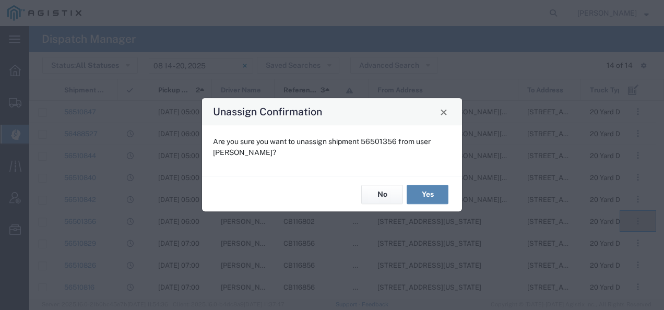
click at [444, 190] on button "Yes" at bounding box center [428, 194] width 42 height 19
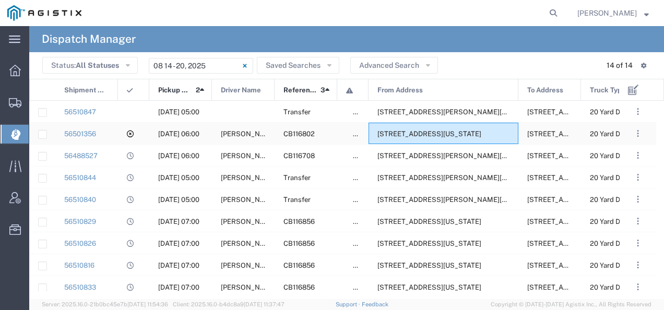
click at [414, 133] on span "[STREET_ADDRESS][US_STATE]" at bounding box center [429, 134] width 104 height 8
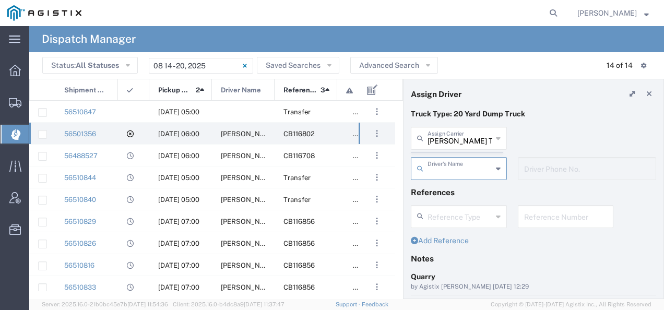
click at [454, 138] on agx-dispatcher-assign-widget "[PERSON_NAME] Tanks Inc Assign [PERSON_NAME] Tanks Inc AC Transportation ACE Tr…" at bounding box center [533, 157] width 245 height 61
click at [454, 138] on input "text" at bounding box center [459, 137] width 65 height 18
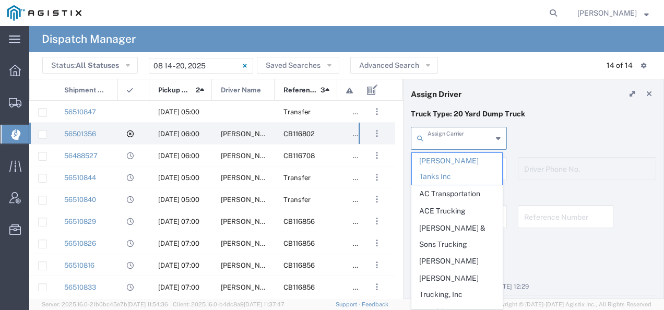
type input "h"
type input "[PERSON_NAME]"
type input "2097079350"
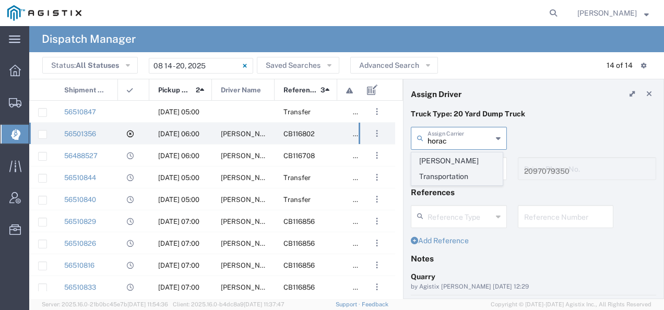
click at [438, 164] on span "[PERSON_NAME] Transportation" at bounding box center [457, 169] width 90 height 32
type input "[PERSON_NAME] Transportation"
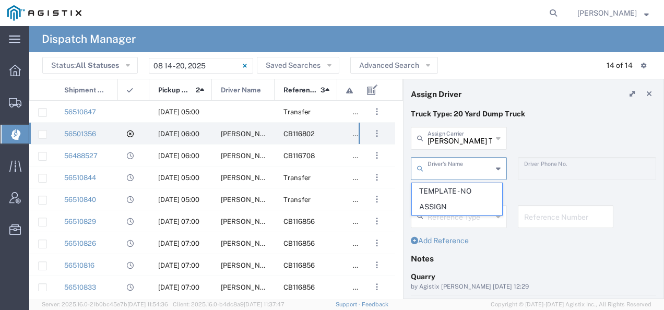
click at [438, 164] on input "text" at bounding box center [459, 168] width 65 height 18
click at [515, 129] on div "[PERSON_NAME] Transportation Assign Carrier [PERSON_NAME] Transportation" at bounding box center [534, 142] width 256 height 30
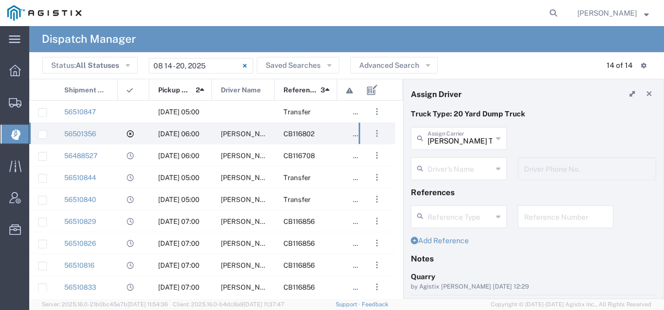
type input "[PERSON_NAME] Transportation"
click at [470, 130] on input "[PERSON_NAME] Transportation" at bounding box center [459, 137] width 65 height 18
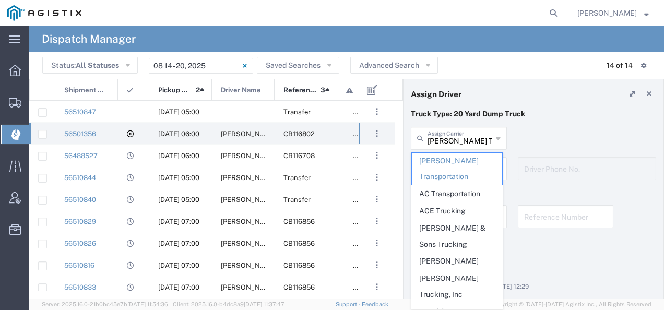
click at [544, 133] on div "[PERSON_NAME] Transportation Assign Carrier [PERSON_NAME] Transportation AC Tra…" at bounding box center [534, 142] width 256 height 30
click at [481, 136] on input "text" at bounding box center [459, 137] width 65 height 18
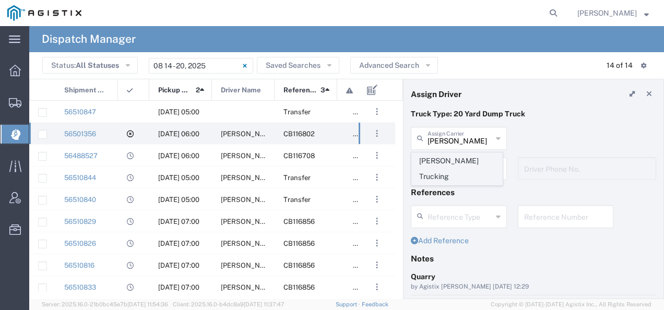
click at [458, 163] on span "[PERSON_NAME] Trucking" at bounding box center [457, 169] width 90 height 32
type input "[PERSON_NAME] Trucking"
click at [458, 163] on input "text" at bounding box center [459, 168] width 65 height 18
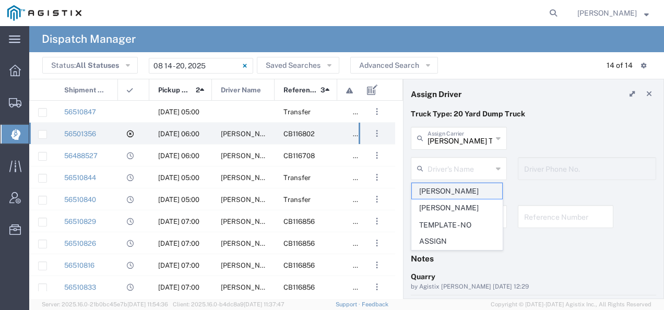
click at [439, 192] on span "[PERSON_NAME]" at bounding box center [457, 191] width 90 height 16
type input "[PERSON_NAME]"
type input "[PHONE_NUMBER]"
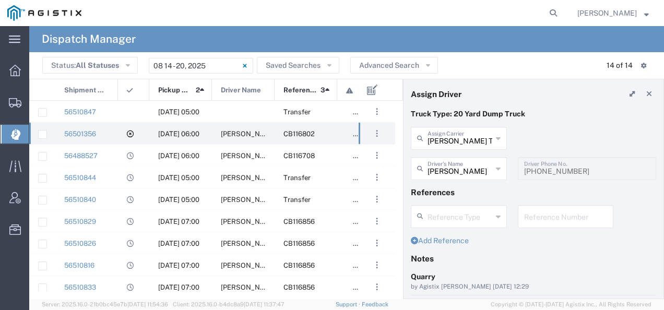
scroll to position [104, 0]
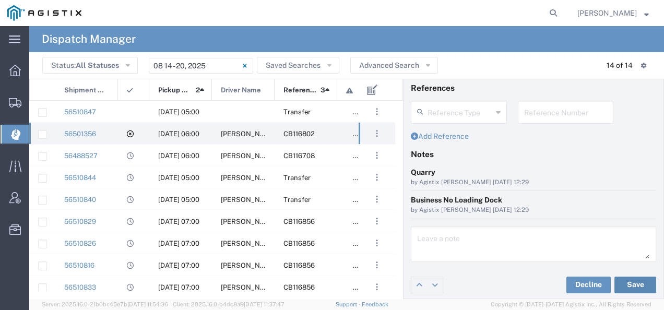
click at [624, 285] on button "Save" at bounding box center [635, 285] width 42 height 17
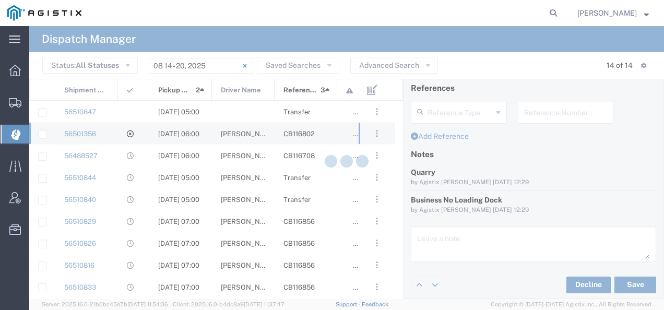
type input "[PERSON_NAME]"
type input "[PERSON_NAME] Trucking"
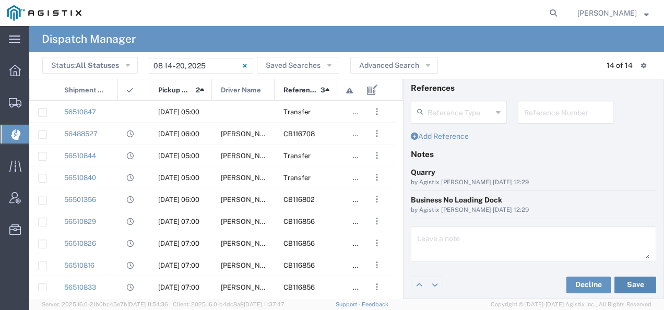
scroll to position [0, 0]
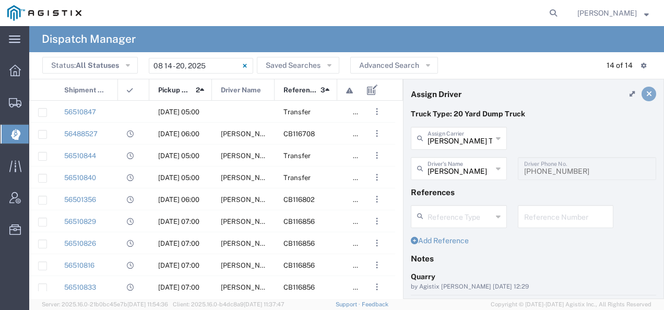
click at [646, 94] on icon at bounding box center [649, 93] width 6 height 7
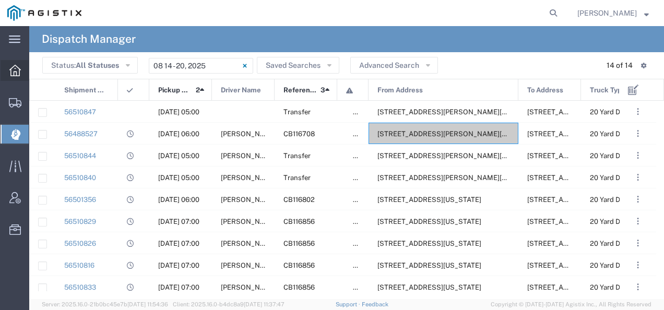
click at [5, 75] on div at bounding box center [15, 70] width 29 height 21
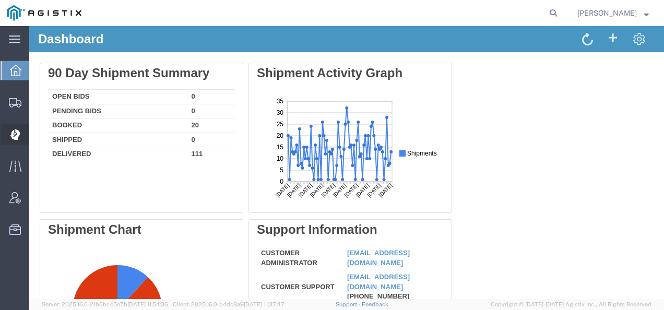
click at [19, 129] on icon at bounding box center [15, 134] width 10 height 11
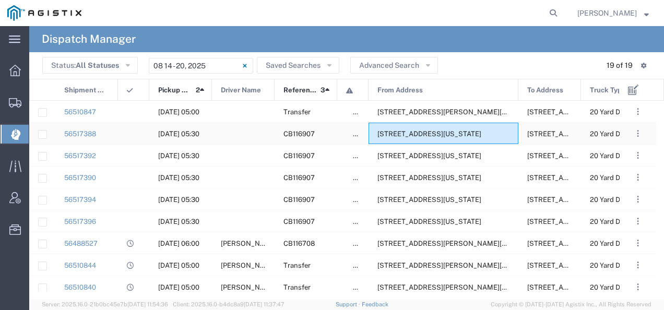
click at [400, 129] on div "[STREET_ADDRESS][US_STATE]" at bounding box center [443, 133] width 150 height 21
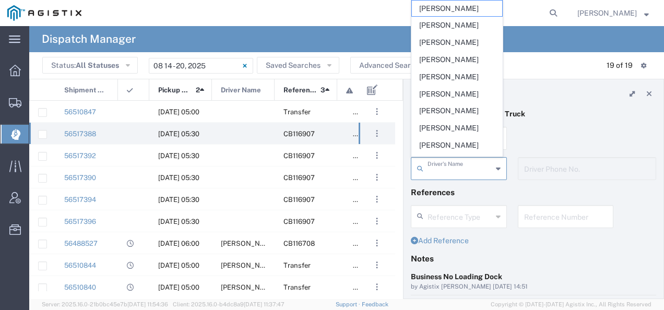
click at [466, 163] on input "text" at bounding box center [459, 168] width 65 height 18
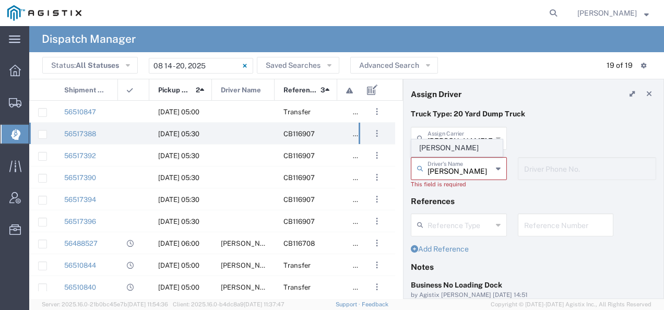
click at [458, 153] on span "[PERSON_NAME]" at bounding box center [457, 148] width 90 height 16
type input "[PERSON_NAME]"
type input "2097079350"
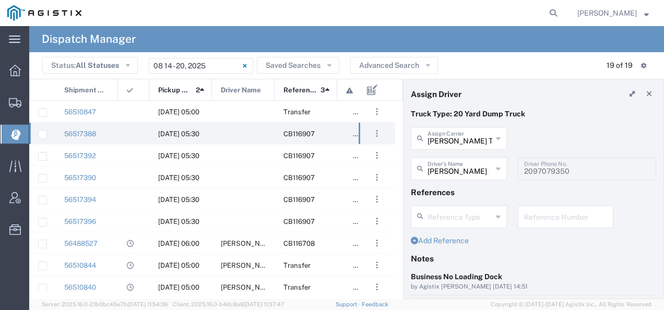
scroll to position [104, 0]
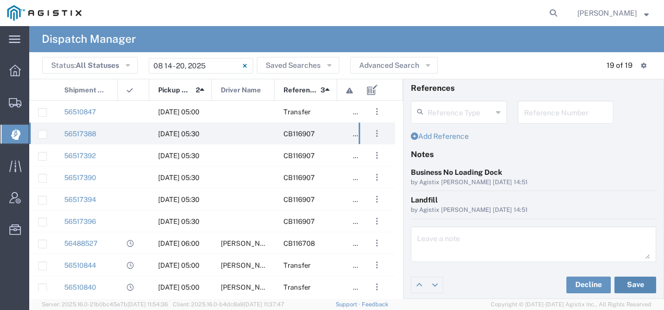
click at [628, 283] on button "Save" at bounding box center [635, 285] width 42 height 17
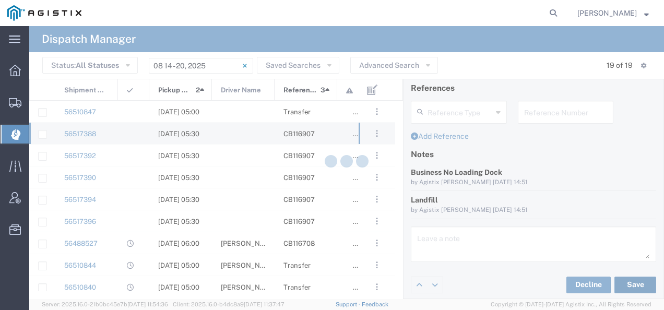
type input "[PERSON_NAME]"
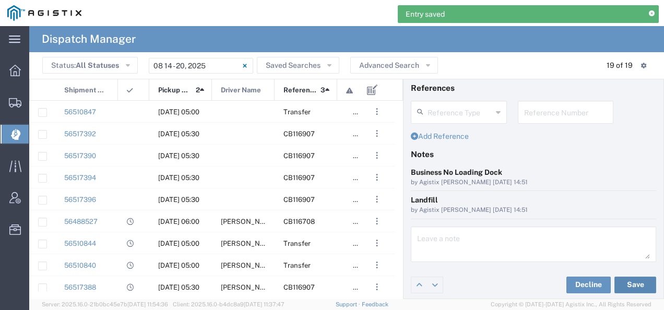
scroll to position [0, 0]
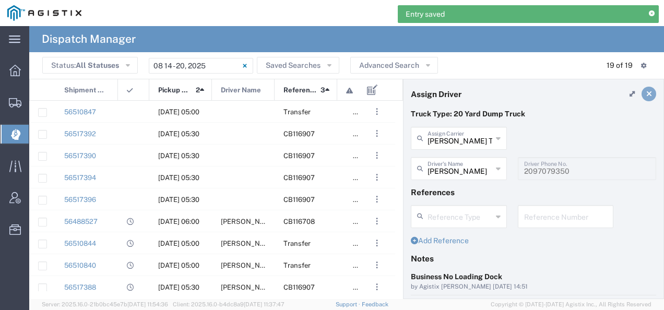
click at [641, 98] on link at bounding box center [648, 94] width 15 height 15
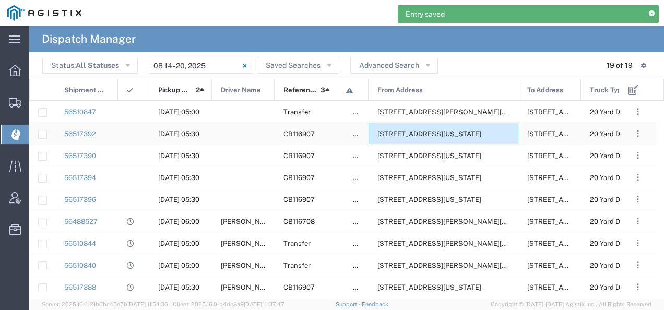
click at [439, 135] on span "[STREET_ADDRESS][US_STATE]" at bounding box center [429, 134] width 104 height 8
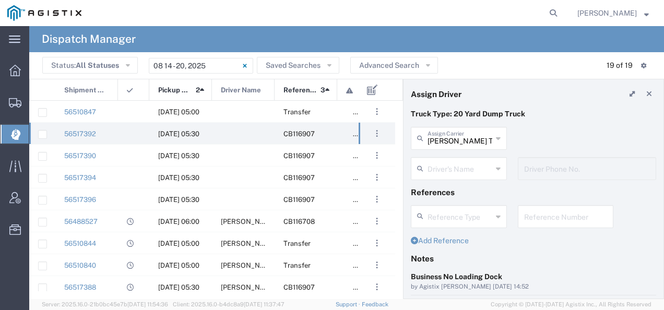
click at [467, 161] on input "text" at bounding box center [459, 168] width 65 height 18
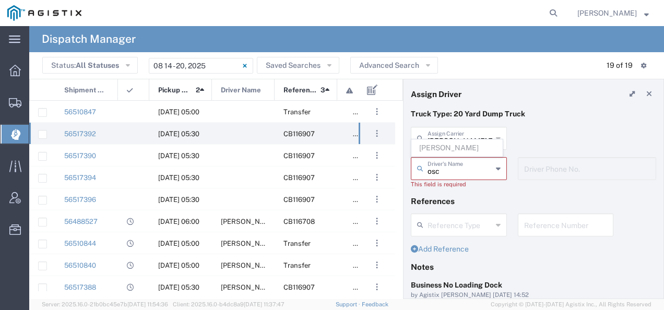
type input "osc"
click at [559, 112] on p "Truck Type: 20 Yard Dump Truck" at bounding box center [533, 114] width 245 height 11
click at [642, 97] on link at bounding box center [648, 94] width 15 height 15
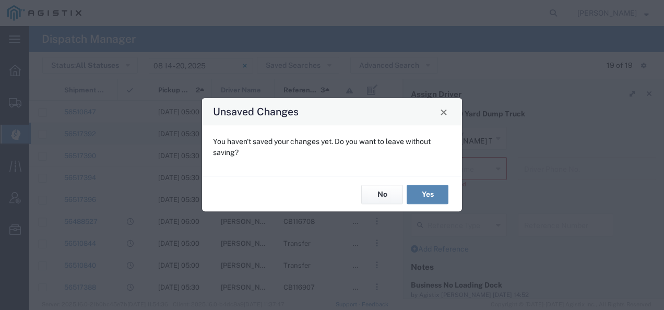
click at [426, 196] on button "Yes" at bounding box center [428, 194] width 42 height 19
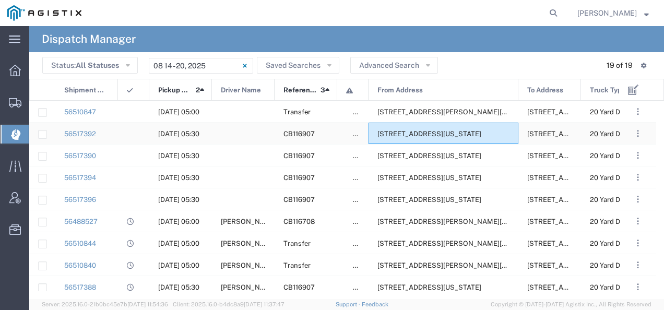
click at [453, 136] on span "[STREET_ADDRESS][US_STATE]" at bounding box center [429, 134] width 104 height 8
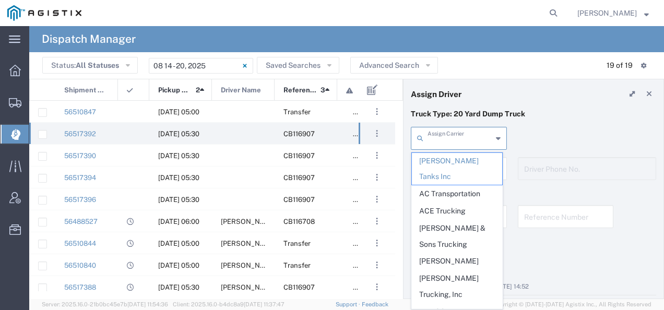
click at [453, 136] on input "text" at bounding box center [459, 137] width 65 height 18
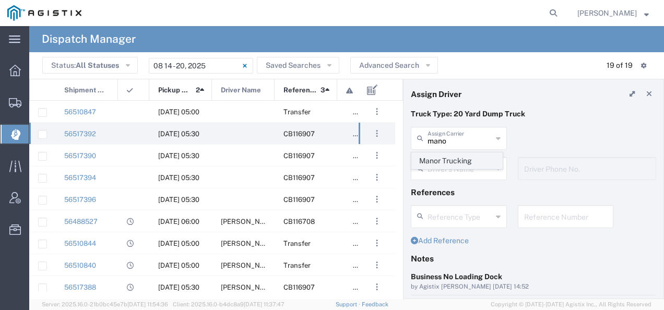
click at [443, 153] on span "Manor Trucking" at bounding box center [457, 161] width 90 height 16
type input "Manor Trucking"
click at [436, 165] on input "text" at bounding box center [459, 168] width 65 height 18
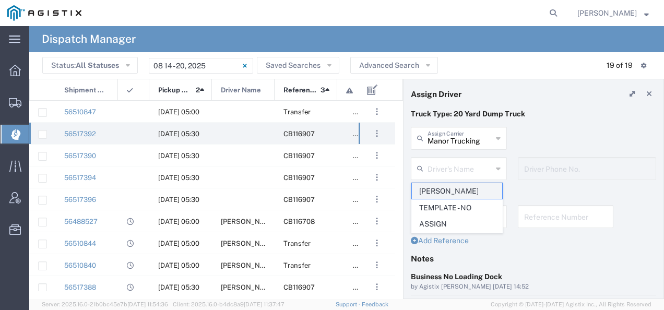
click at [430, 191] on span "[PERSON_NAME]" at bounding box center [457, 191] width 90 height 16
type input "[PERSON_NAME]"
type input "2093218686"
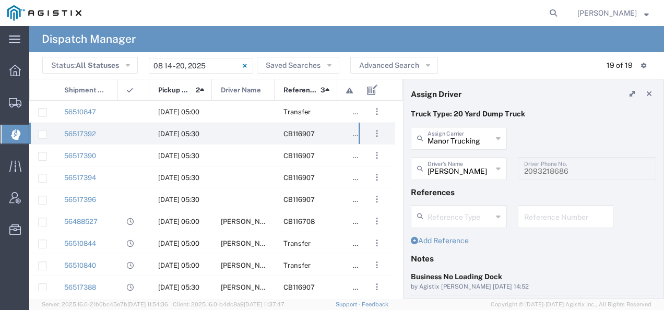
scroll to position [104, 0]
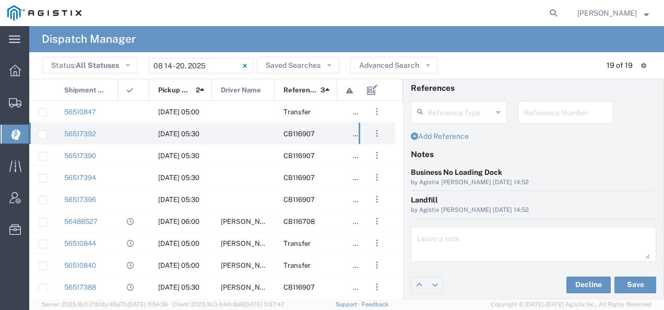
click at [619, 273] on div "Decline Save" at bounding box center [533, 284] width 260 height 31
click at [617, 281] on button "Save" at bounding box center [635, 285] width 42 height 17
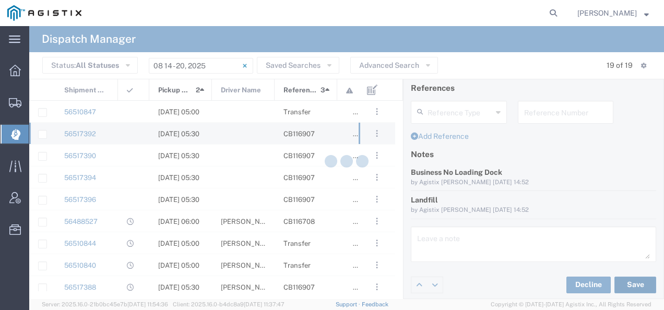
type input "[PERSON_NAME]"
type input "Manor Trucking"
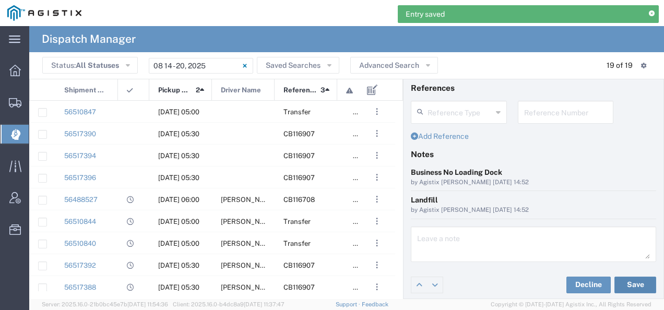
scroll to position [0, 0]
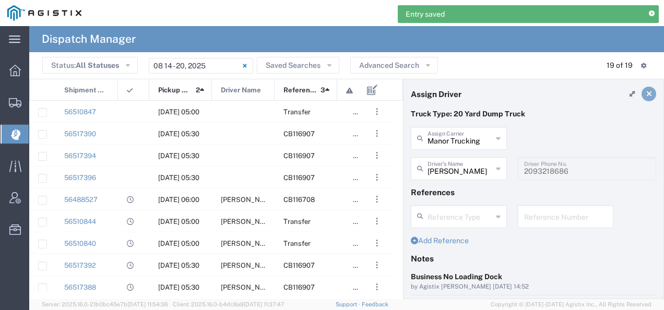
click at [646, 92] on icon at bounding box center [649, 93] width 6 height 7
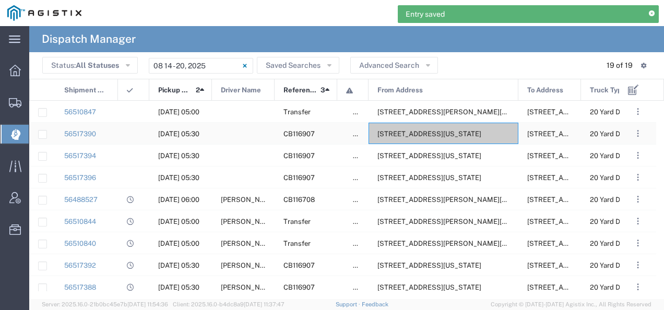
click at [451, 137] on span "[STREET_ADDRESS][US_STATE]" at bounding box center [429, 134] width 104 height 8
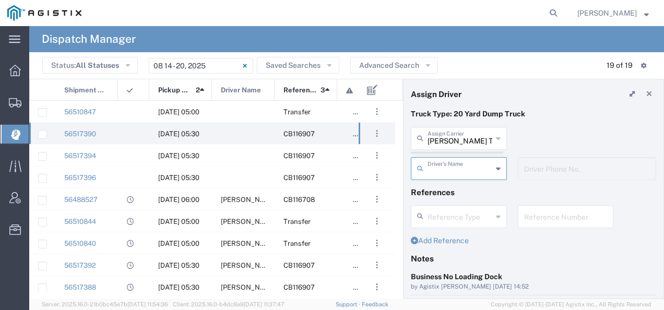
click at [437, 137] on agx-dispatcher-assign-widget "[PERSON_NAME] Tanks Inc Assign [PERSON_NAME] Tanks Inc AC Transportation ACE Tr…" at bounding box center [533, 157] width 245 height 61
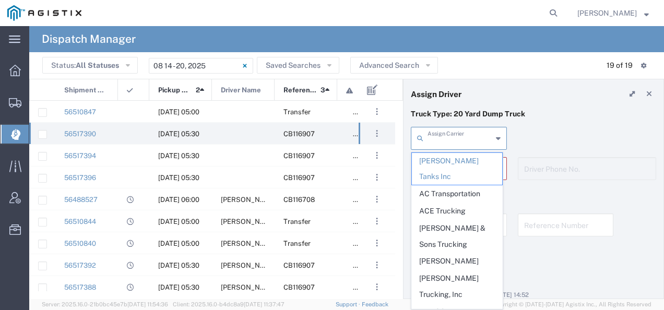
click at [437, 137] on input "text" at bounding box center [459, 137] width 65 height 18
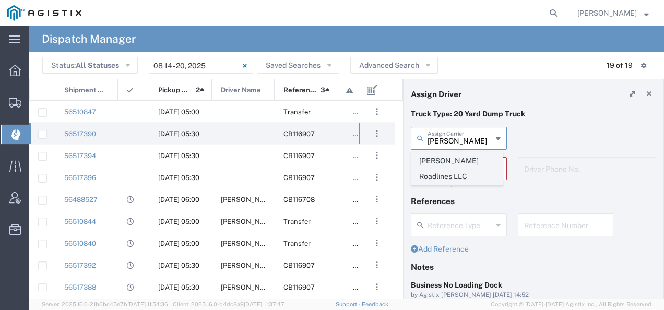
click at [427, 161] on span "[PERSON_NAME] Roadlines LLC" at bounding box center [457, 169] width 90 height 32
type input "[PERSON_NAME] Roadlines LLC"
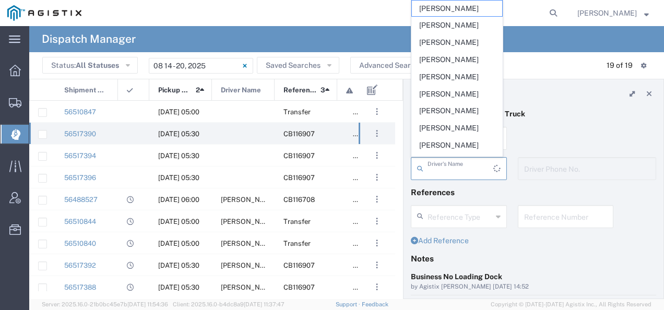
click at [427, 161] on input "text" at bounding box center [460, 168] width 66 height 18
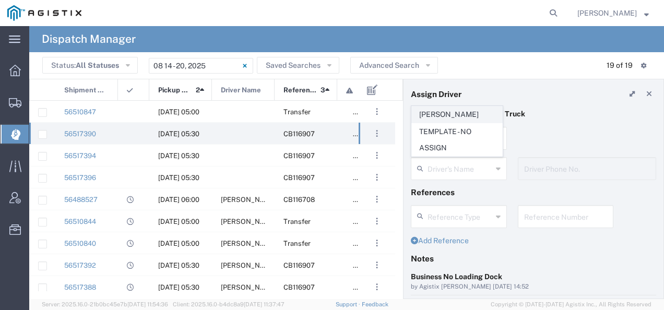
click at [448, 118] on span "[PERSON_NAME]" at bounding box center [457, 114] width 90 height 16
type input "[PERSON_NAME]"
type input "5107149934"
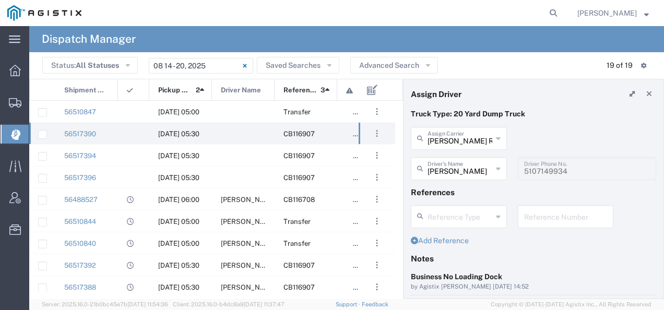
scroll to position [104, 0]
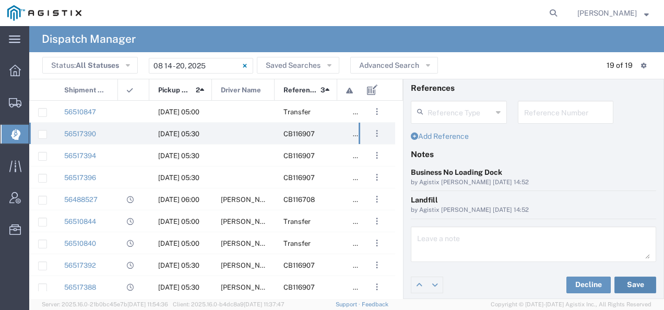
click at [625, 277] on button "Save" at bounding box center [635, 285] width 42 height 17
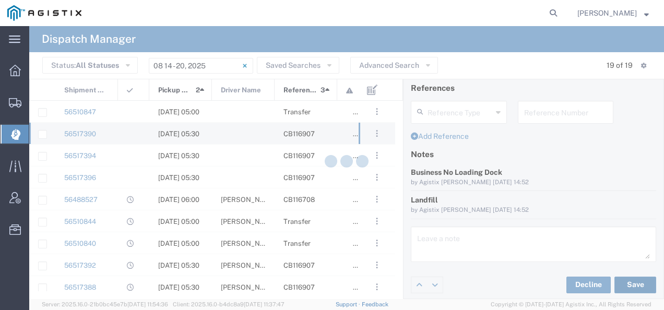
type input "[PERSON_NAME]"
type input "[PERSON_NAME] Roadlines LLC"
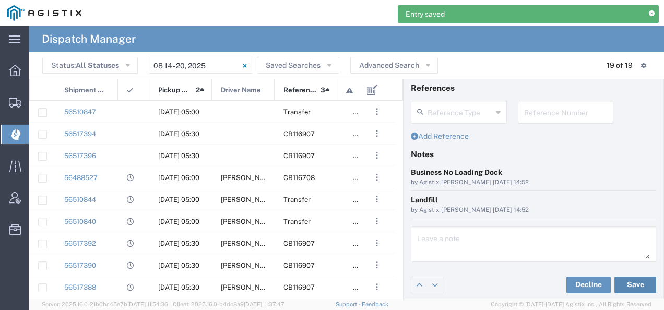
scroll to position [0, 0]
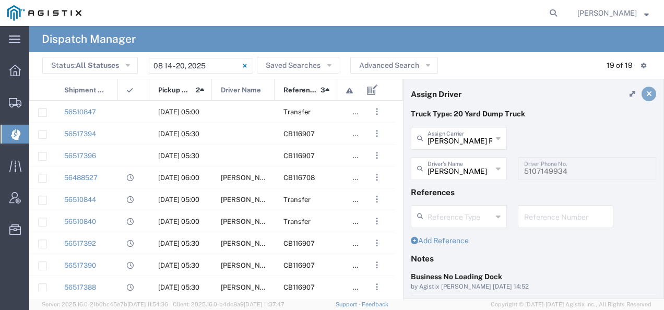
click at [646, 91] on icon at bounding box center [649, 93] width 6 height 7
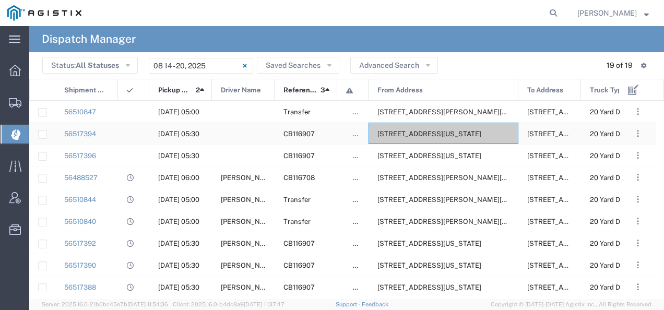
click at [460, 138] on span "[STREET_ADDRESS][US_STATE]" at bounding box center [429, 134] width 104 height 8
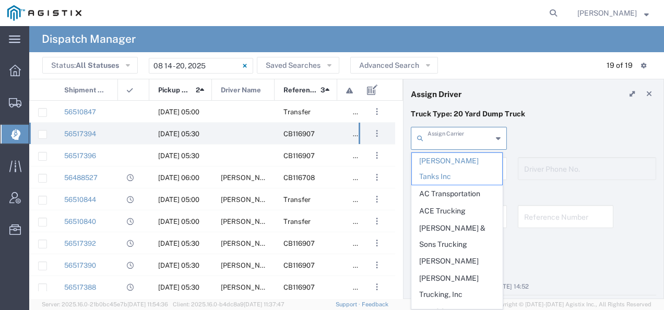
click at [450, 137] on input "text" at bounding box center [459, 137] width 65 height 18
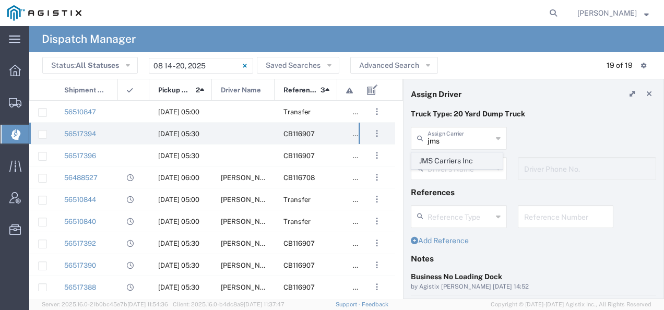
click at [436, 167] on span "JMS Carriers Inc" at bounding box center [457, 161] width 90 height 16
type input "JMS Carriers Inc"
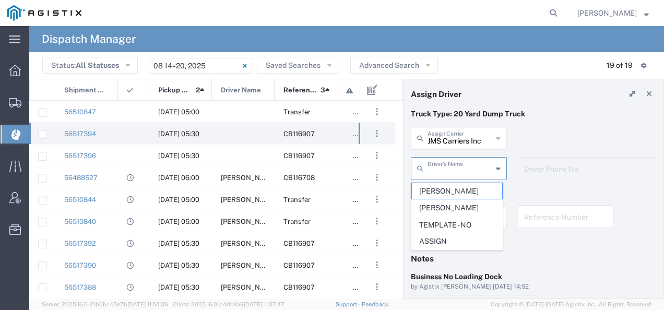
click at [435, 166] on input "text" at bounding box center [459, 168] width 65 height 18
click at [434, 186] on span "[PERSON_NAME]" at bounding box center [457, 191] width 90 height 16
type input "[PERSON_NAME]"
type input "[PHONE_NUMBER]"
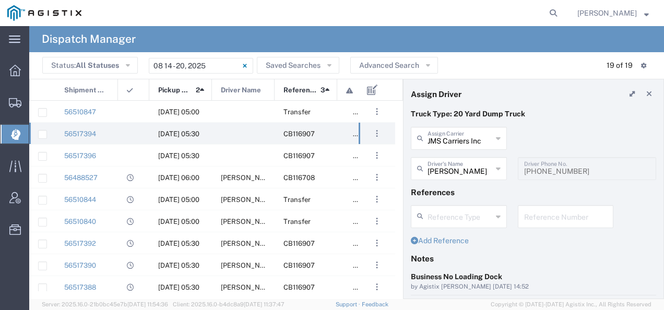
scroll to position [104, 0]
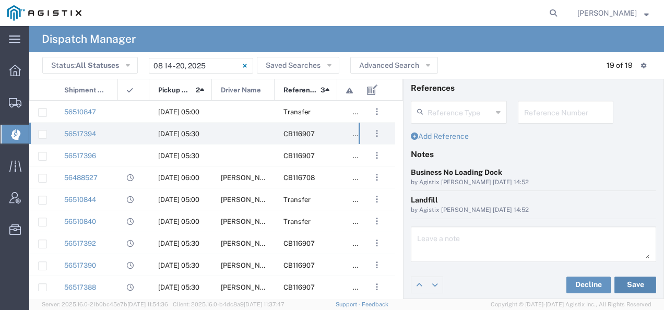
click at [633, 279] on button "Save" at bounding box center [635, 285] width 42 height 17
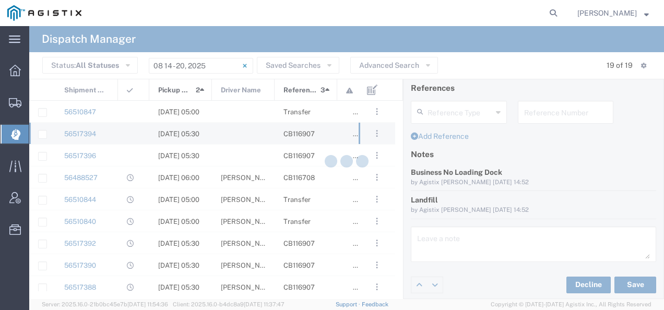
type input "[PERSON_NAME]"
type input "JMS Carriers Inc"
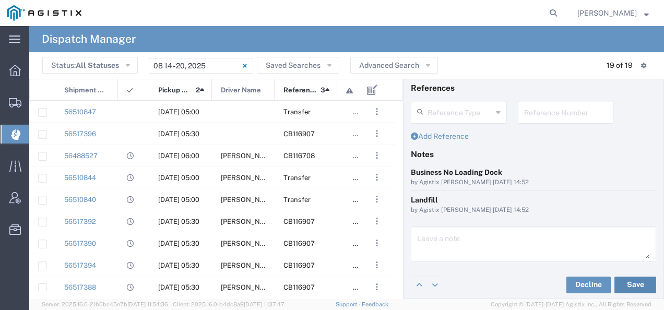
scroll to position [0, 0]
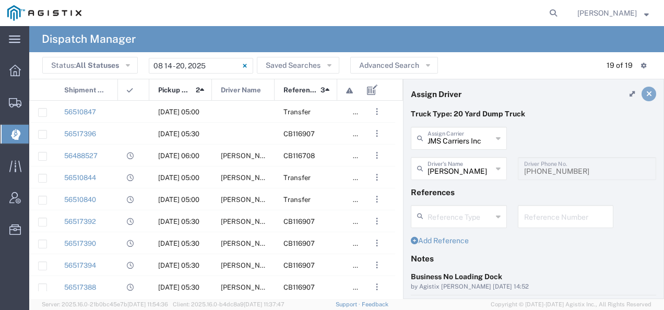
click at [646, 90] on icon at bounding box center [649, 93] width 6 height 7
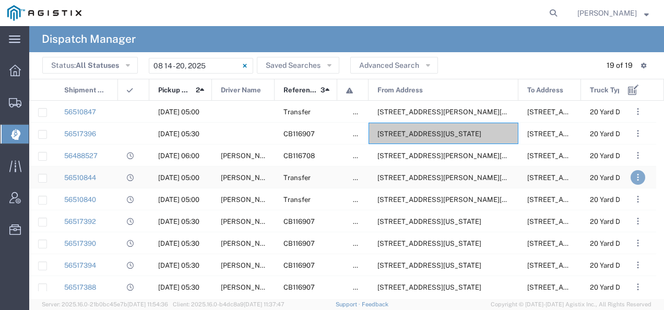
click at [638, 176] on span ". . ." at bounding box center [638, 177] width 2 height 13
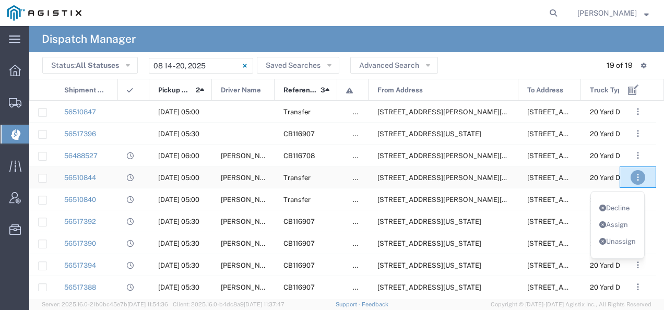
click at [611, 241] on link "Unassign" at bounding box center [617, 241] width 37 height 8
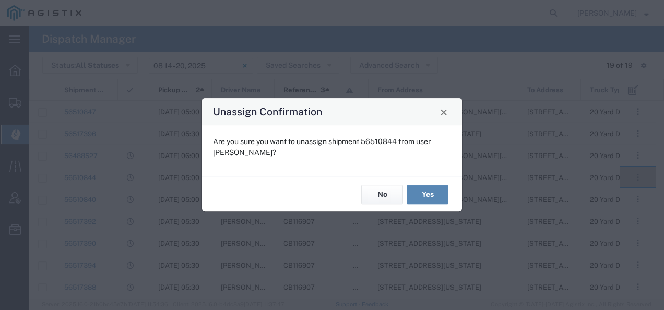
click at [428, 192] on button "Yes" at bounding box center [428, 194] width 42 height 19
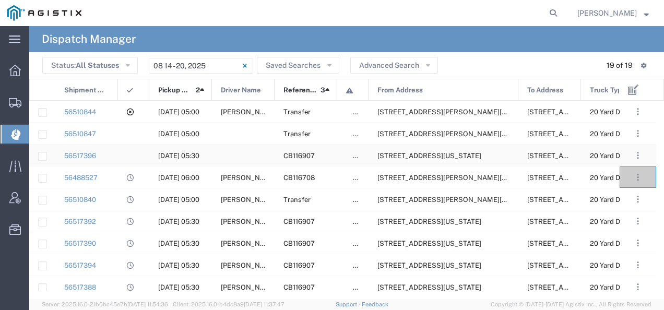
click at [399, 157] on span "[STREET_ADDRESS][US_STATE]" at bounding box center [429, 156] width 104 height 8
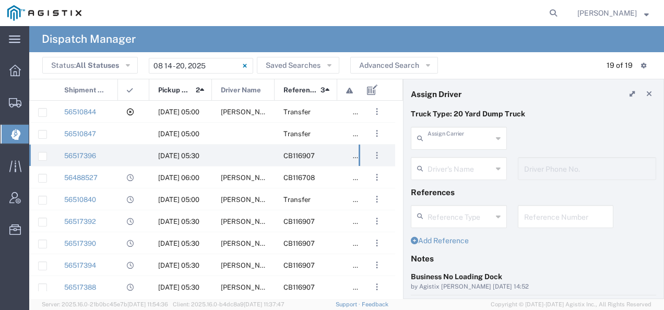
click at [451, 142] on input "text" at bounding box center [459, 137] width 65 height 18
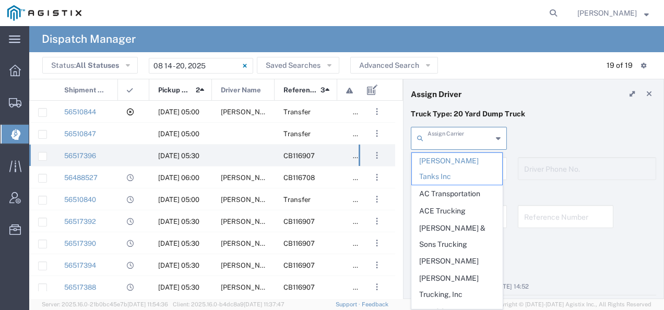
click at [542, 113] on p "Truck Type: 20 Yard Dump Truck" at bounding box center [533, 114] width 245 height 11
type input "[PERSON_NAME] Tanks Inc"
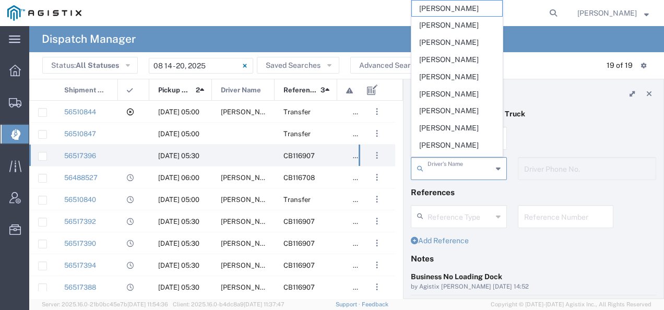
click at [441, 171] on input "text" at bounding box center [459, 168] width 65 height 18
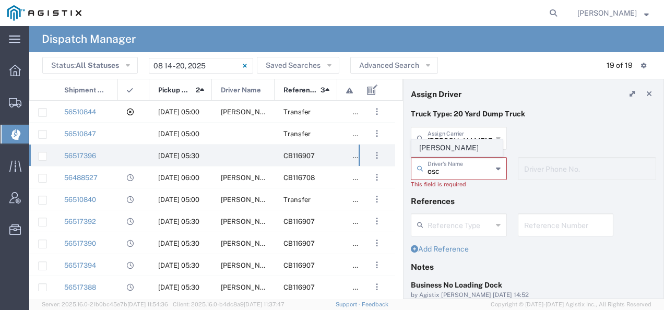
click at [439, 151] on span "[PERSON_NAME]" at bounding box center [457, 148] width 90 height 16
type input "[PERSON_NAME]"
type input "2093004091"
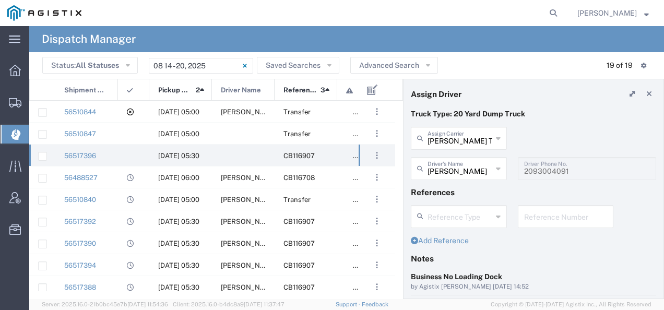
scroll to position [104, 0]
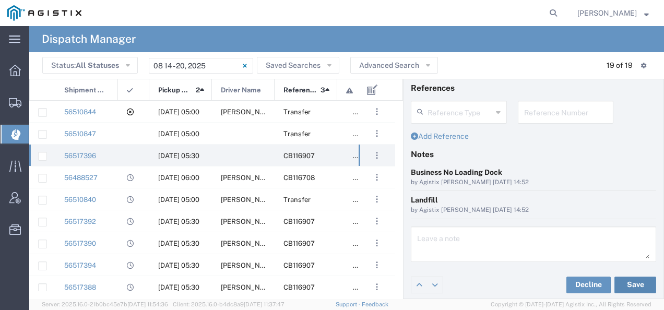
click at [626, 284] on button "Save" at bounding box center [635, 285] width 42 height 17
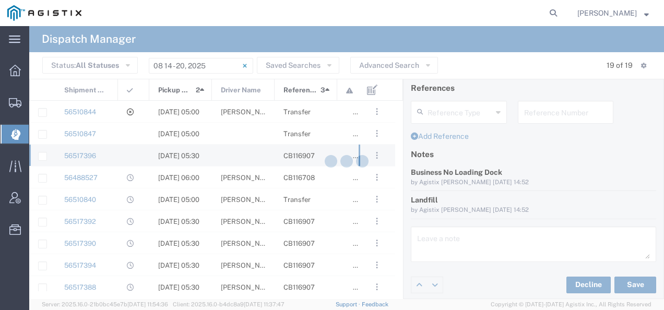
type input "[PERSON_NAME]"
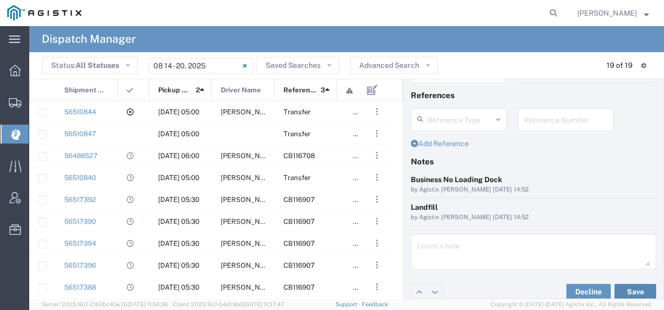
scroll to position [0, 0]
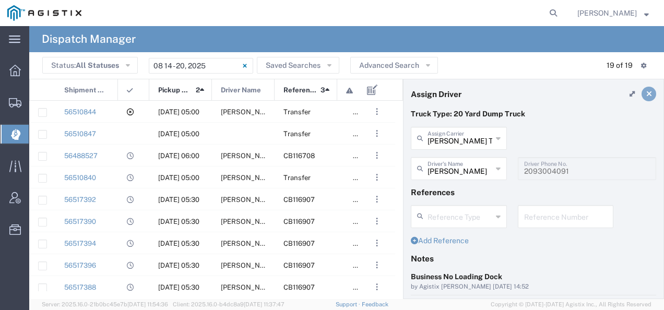
click at [646, 93] on link at bounding box center [648, 94] width 15 height 15
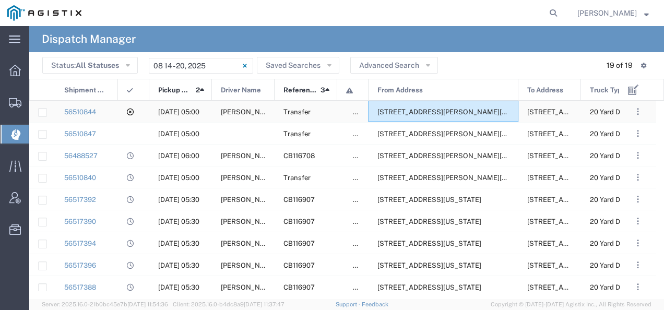
click at [463, 115] on span "[STREET_ADDRESS][PERSON_NAME][US_STATE]" at bounding box center [457, 112] width 160 height 8
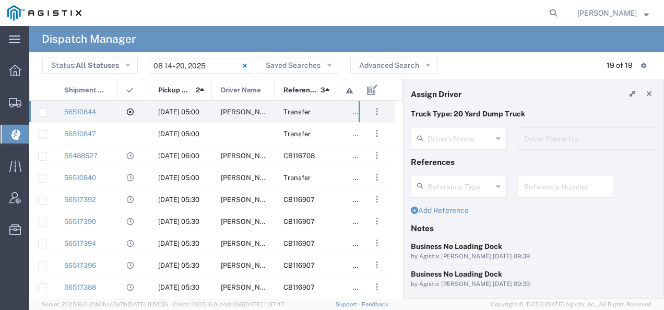
type input "[PERSON_NAME]"
type input "2093004091"
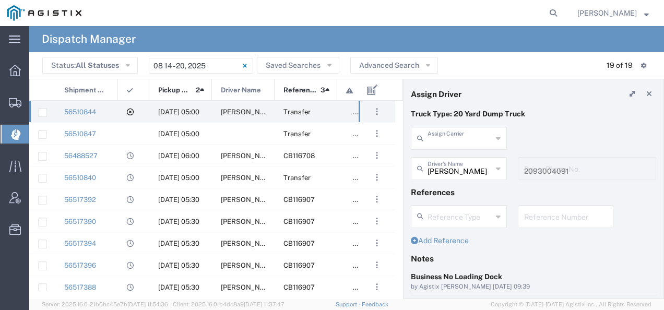
click at [442, 137] on input "text" at bounding box center [459, 137] width 65 height 18
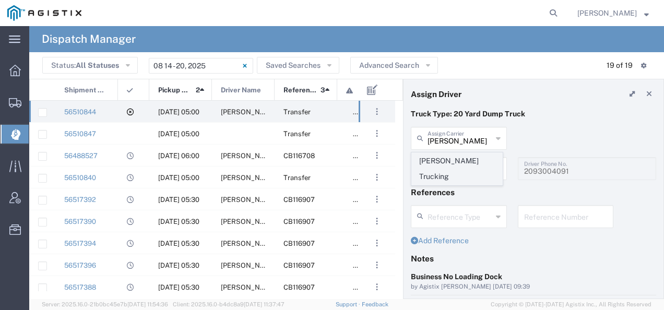
click at [434, 158] on span "[PERSON_NAME] Trucking" at bounding box center [457, 169] width 90 height 32
type input "[PERSON_NAME] Trucking"
click at [432, 163] on input "text" at bounding box center [459, 168] width 65 height 18
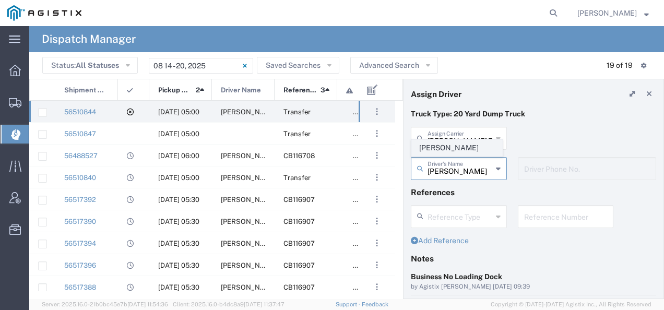
click at [431, 146] on span "[PERSON_NAME]" at bounding box center [457, 148] width 90 height 16
type input "[PERSON_NAME]"
type input "6692604984"
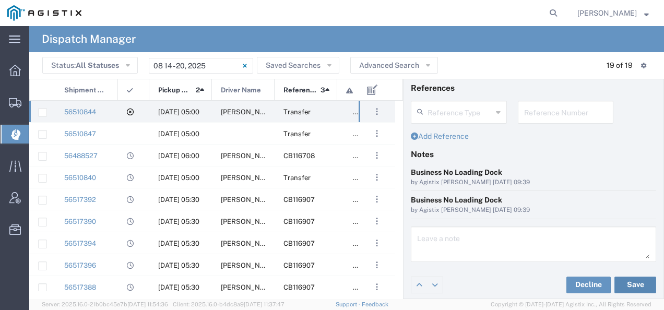
click at [626, 281] on button "Save" at bounding box center [635, 285] width 42 height 17
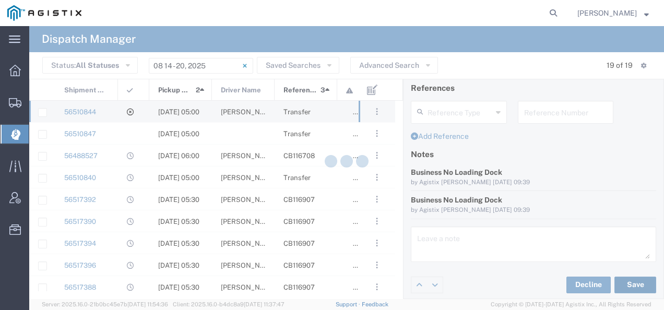
type input "[PERSON_NAME]"
type input "[PERSON_NAME] Trucking"
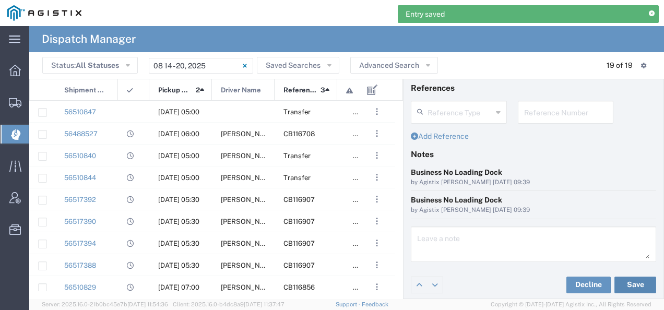
scroll to position [0, 0]
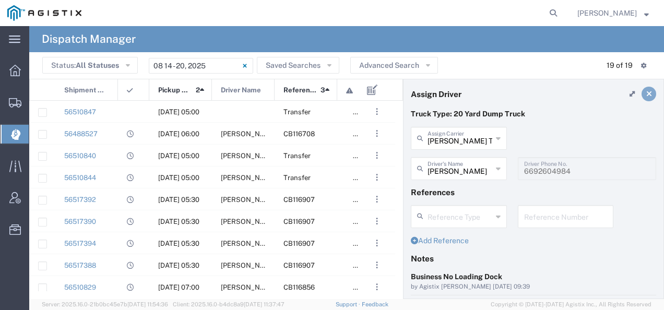
click at [646, 92] on icon at bounding box center [649, 93] width 6 height 7
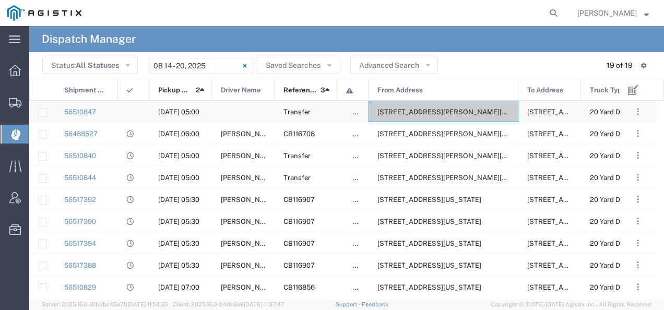
click at [458, 108] on span "[STREET_ADDRESS][PERSON_NAME][US_STATE]" at bounding box center [457, 112] width 160 height 8
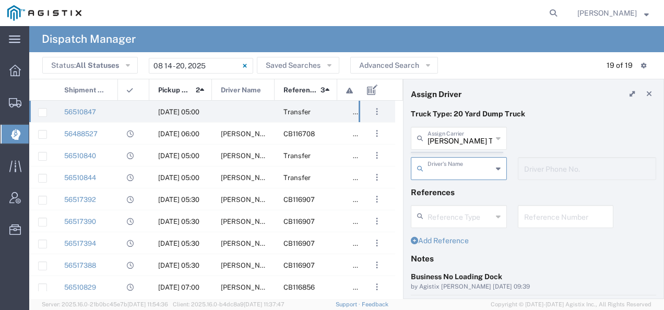
click at [440, 137] on agx-dispatcher-assign-widget "[PERSON_NAME] Tanks Inc Assign [PERSON_NAME] Tanks Inc AC Transportation ACE Tr…" at bounding box center [533, 157] width 245 height 61
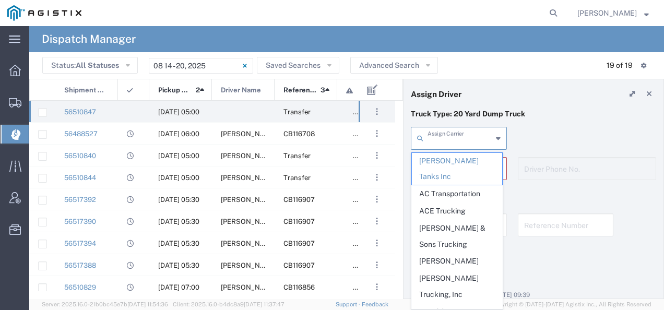
click at [440, 137] on input "text" at bounding box center [459, 137] width 65 height 18
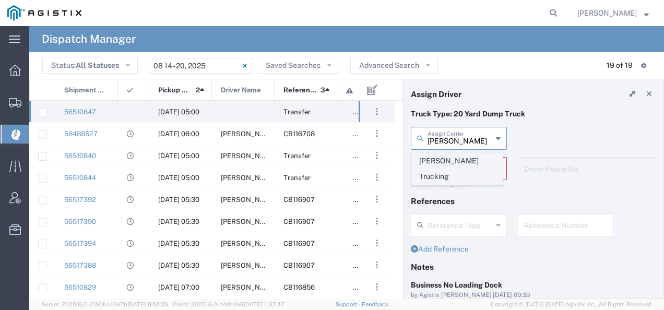
click at [432, 160] on span "[PERSON_NAME] Trucking" at bounding box center [457, 169] width 90 height 32
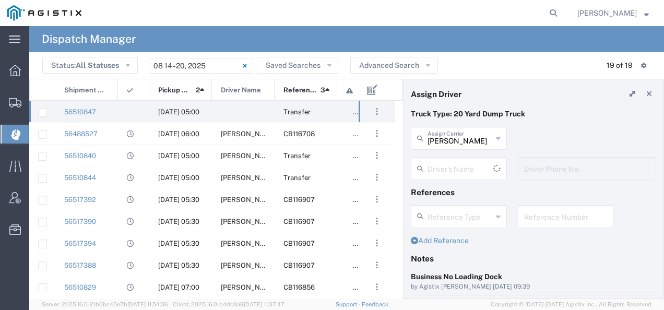
type input "[PERSON_NAME] Trucking"
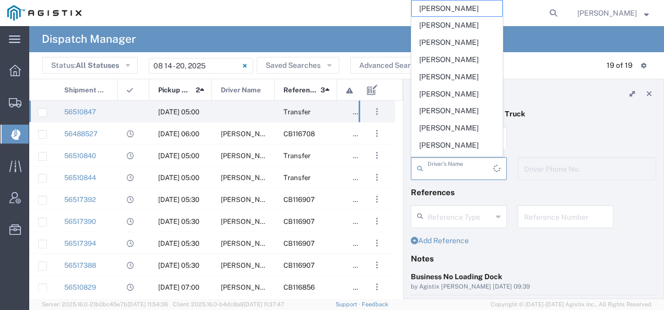
click at [432, 160] on input "text" at bounding box center [460, 168] width 66 height 18
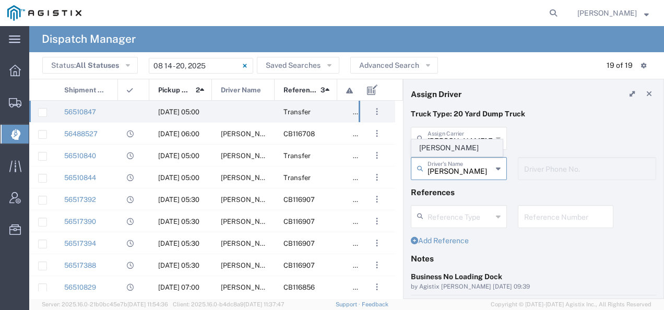
click at [431, 150] on span "[PERSON_NAME]" at bounding box center [457, 148] width 90 height 16
type input "[PERSON_NAME]"
type input "4084380716"
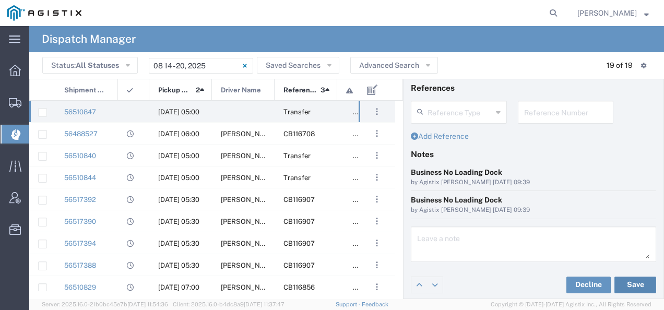
click at [623, 281] on button "Save" at bounding box center [635, 285] width 42 height 17
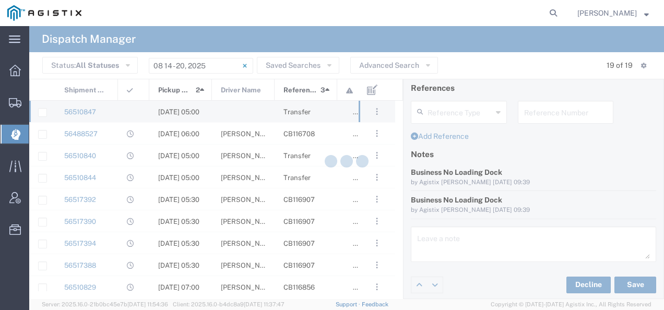
type input "[PERSON_NAME]"
type input "[PERSON_NAME] Trucking"
